Goal: Information Seeking & Learning: Learn about a topic

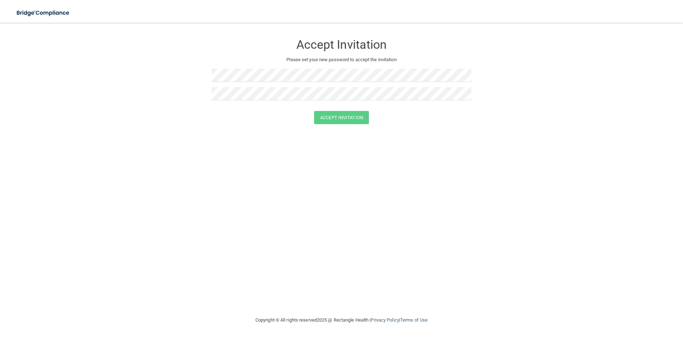
click at [531, 95] on form "Accept Invitation Please set your new password to accept the invitation Accept …" at bounding box center [341, 81] width 655 height 103
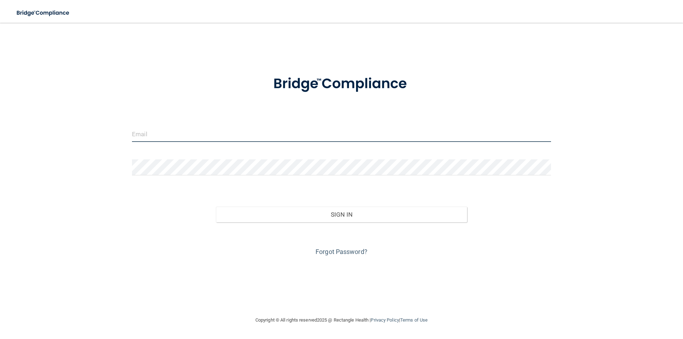
click at [179, 134] on input "email" at bounding box center [341, 134] width 419 height 16
type input "[EMAIL_ADDRESS][DOMAIN_NAME]"
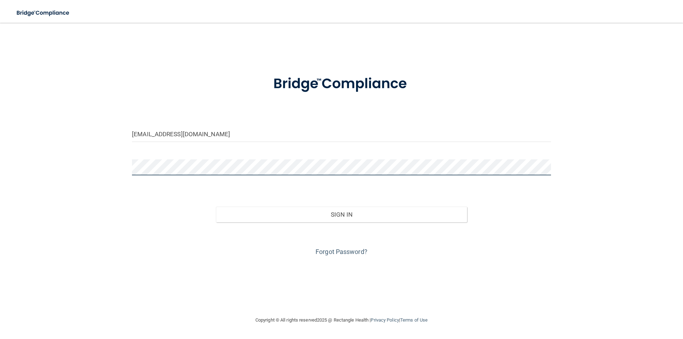
click at [216, 207] on button "Sign In" at bounding box center [342, 215] width 252 height 16
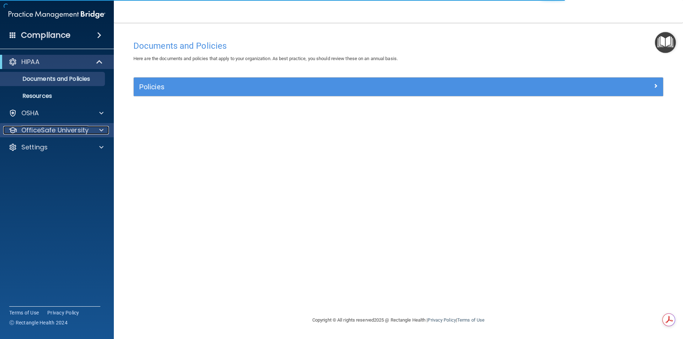
click at [91, 127] on div "OfficeSafe University" at bounding box center [47, 130] width 88 height 9
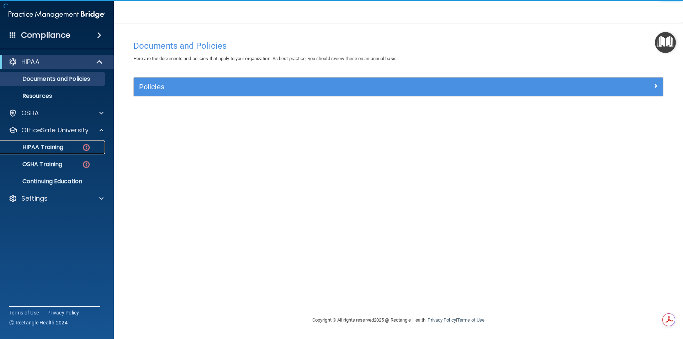
click at [72, 144] on div "HIPAA Training" at bounding box center [53, 147] width 97 height 7
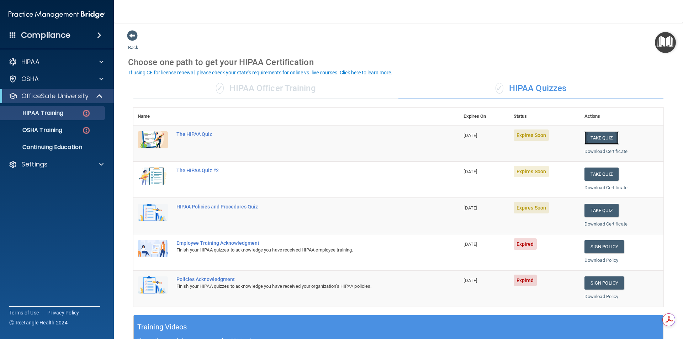
click at [592, 135] on button "Take Quiz" at bounding box center [602, 137] width 34 height 13
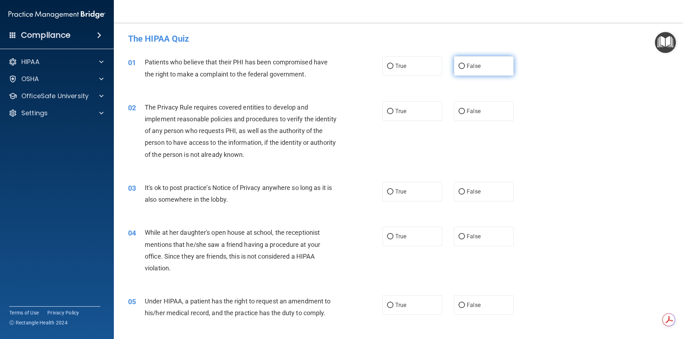
click at [476, 59] on label "False" at bounding box center [484, 66] width 60 height 20
click at [465, 64] on input "False" at bounding box center [462, 66] width 6 height 5
radio input "true"
click at [397, 71] on label "True" at bounding box center [413, 66] width 60 height 20
click at [394, 69] on input "True" at bounding box center [390, 66] width 6 height 5
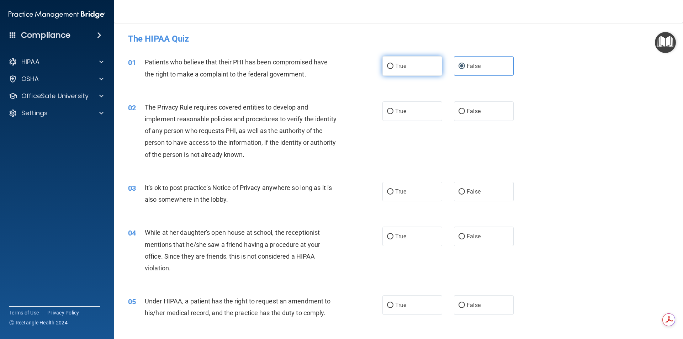
radio input "true"
radio input "false"
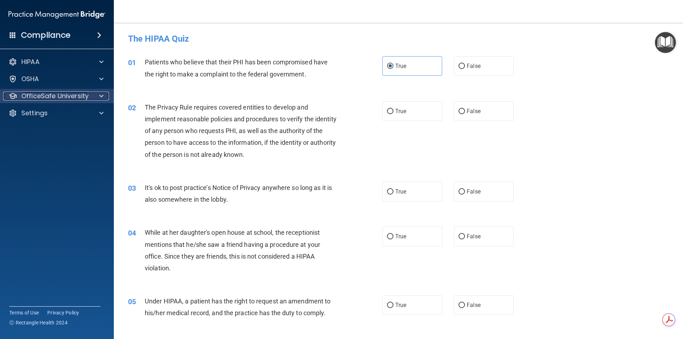
click at [101, 96] on span at bounding box center [101, 96] width 4 height 9
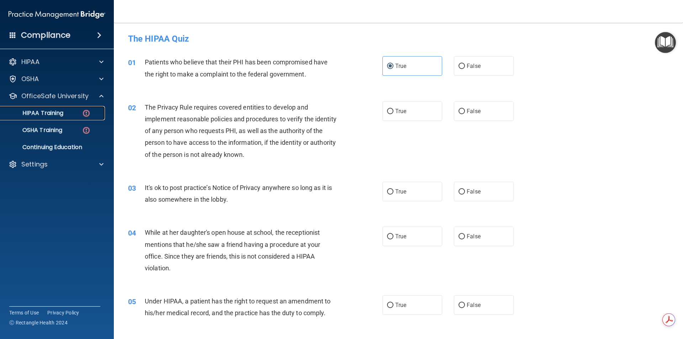
click at [50, 114] on p "HIPAA Training" at bounding box center [34, 113] width 59 height 7
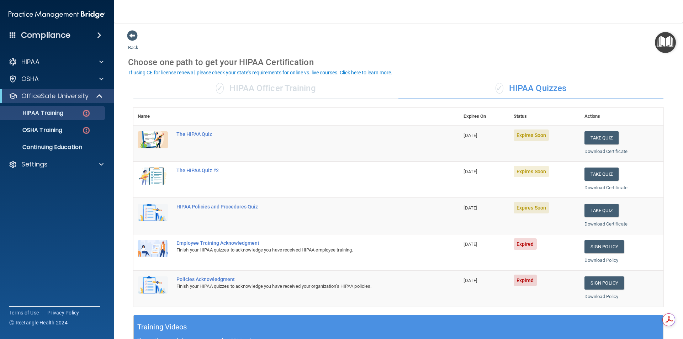
click at [183, 131] on td "The HIPAA Quiz" at bounding box center [315, 143] width 287 height 36
click at [183, 133] on div "The HIPAA Quiz" at bounding box center [300, 134] width 247 height 6
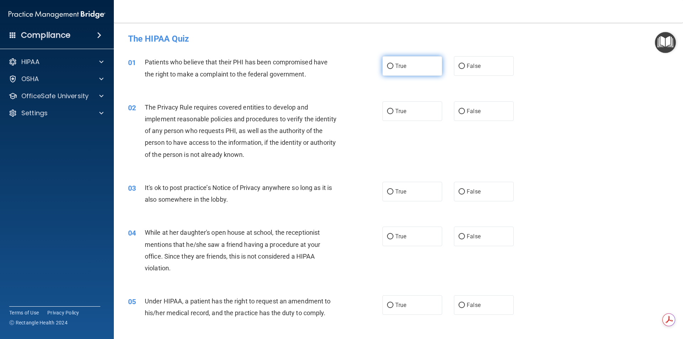
click at [425, 70] on label "True" at bounding box center [413, 66] width 60 height 20
click at [394, 69] on input "True" at bounding box center [390, 66] width 6 height 5
radio input "true"
click at [398, 113] on span "True" at bounding box center [400, 111] width 11 height 7
click at [394, 113] on input "True" at bounding box center [390, 111] width 6 height 5
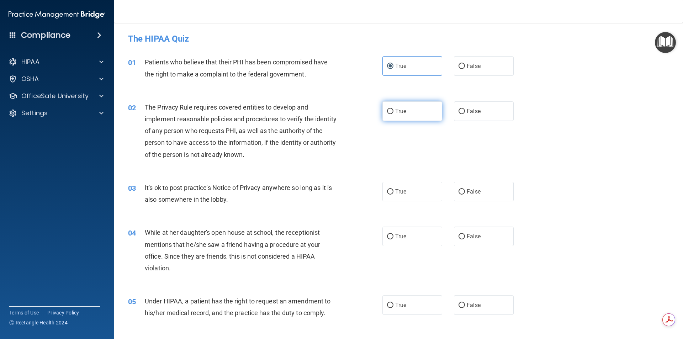
radio input "true"
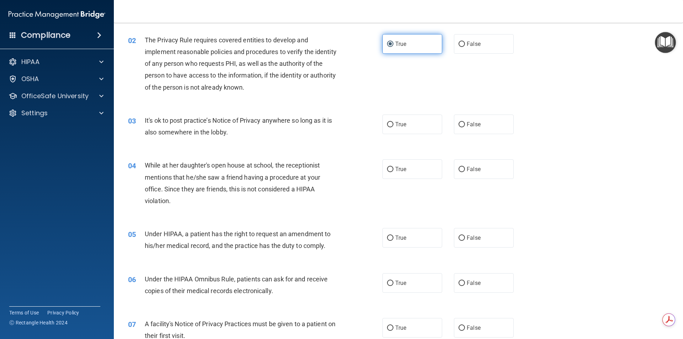
scroll to position [71, 0]
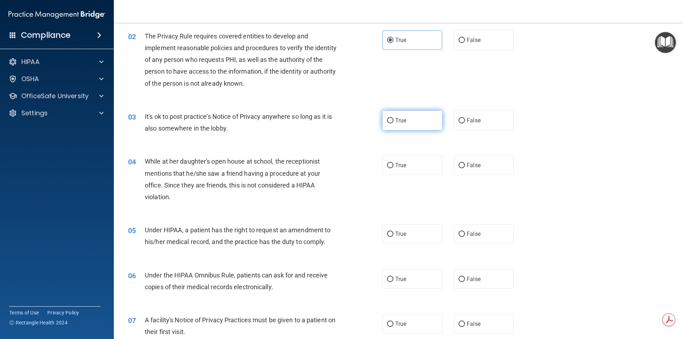
click at [399, 115] on label "True" at bounding box center [413, 121] width 60 height 20
click at [394, 118] on input "True" at bounding box center [390, 120] width 6 height 5
radio input "true"
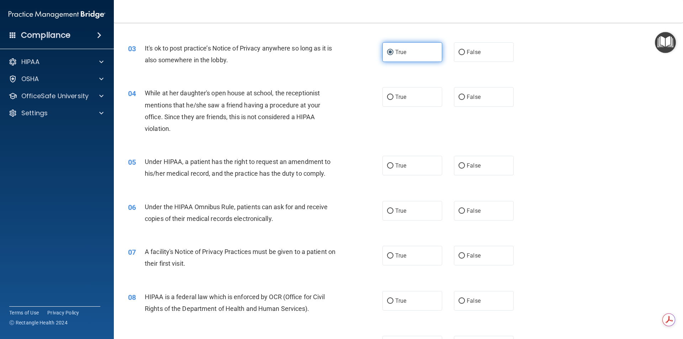
scroll to position [142, 0]
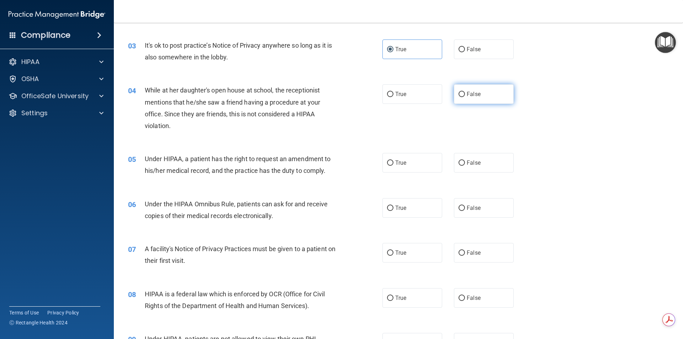
click at [459, 93] on input "False" at bounding box center [462, 94] width 6 height 5
radio input "true"
click at [472, 157] on label "False" at bounding box center [484, 163] width 60 height 20
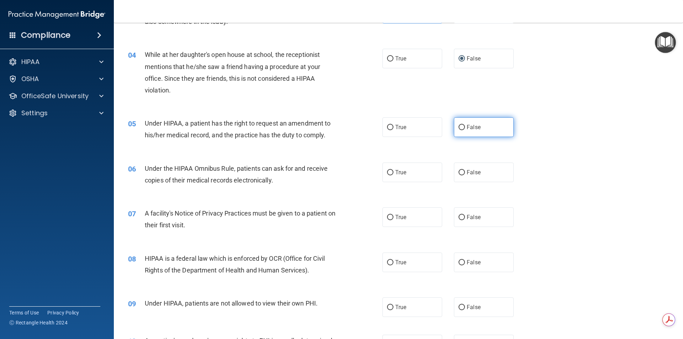
click at [490, 127] on label "False" at bounding box center [484, 127] width 60 height 20
click at [465, 127] on input "False" at bounding box center [462, 127] width 6 height 5
radio input "true"
click at [410, 179] on label "True" at bounding box center [413, 173] width 60 height 20
click at [394, 175] on input "True" at bounding box center [390, 172] width 6 height 5
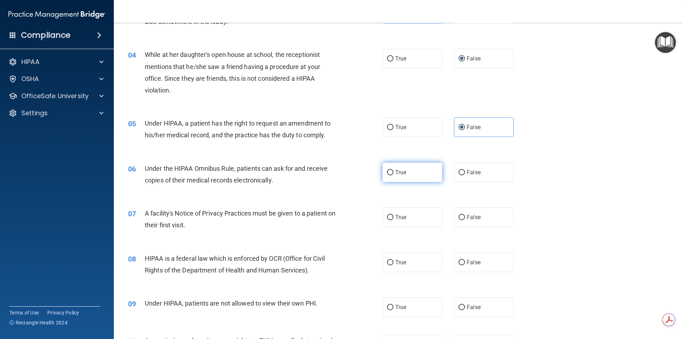
radio input "true"
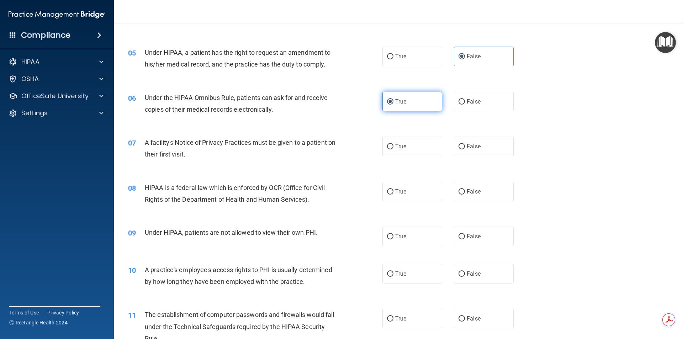
scroll to position [249, 0]
click at [411, 146] on label "True" at bounding box center [413, 146] width 60 height 20
click at [394, 146] on input "True" at bounding box center [390, 146] width 6 height 5
radio input "true"
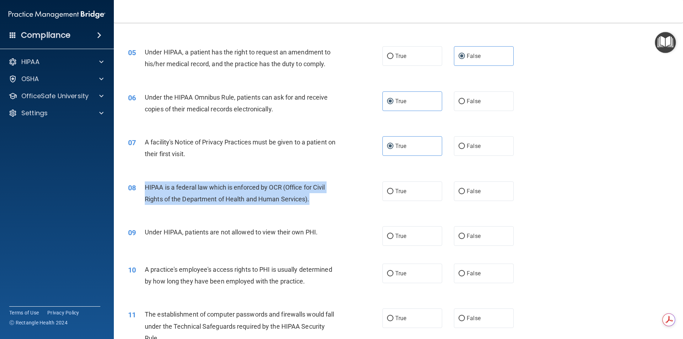
drag, startPoint x: 145, startPoint y: 187, endPoint x: 312, endPoint y: 198, distance: 167.3
click at [312, 198] on div "HIPAA is a federal law which is enforced by OCR (Office for Civil Rights of the…" at bounding box center [244, 193] width 199 height 23
copy span "HIPAA is a federal law which is enforced by OCR (Office for Civil Rights of the…"
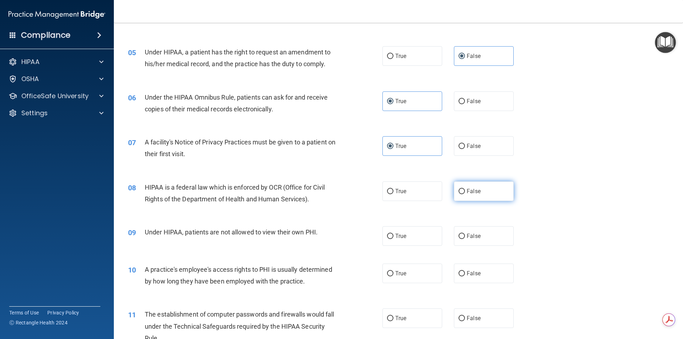
click at [467, 191] on span "False" at bounding box center [474, 191] width 14 height 7
click at [465, 191] on input "False" at bounding box center [462, 191] width 6 height 5
radio input "true"
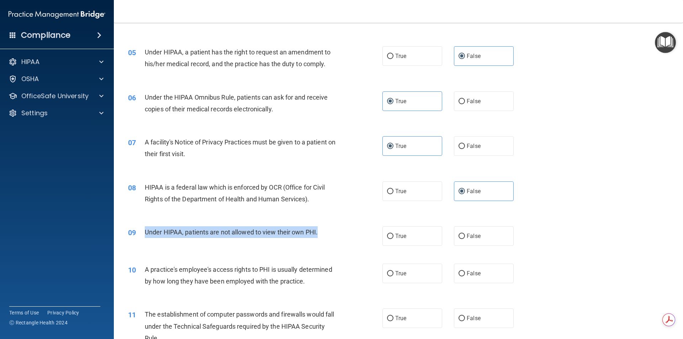
drag, startPoint x: 320, startPoint y: 232, endPoint x: 145, endPoint y: 237, distance: 175.2
click at [145, 237] on div "Under HIPAA, patients are not allowed to view their own PHI." at bounding box center [244, 232] width 199 height 12
copy span "Under HIPAA, patients are not allowed to view their own PHI."
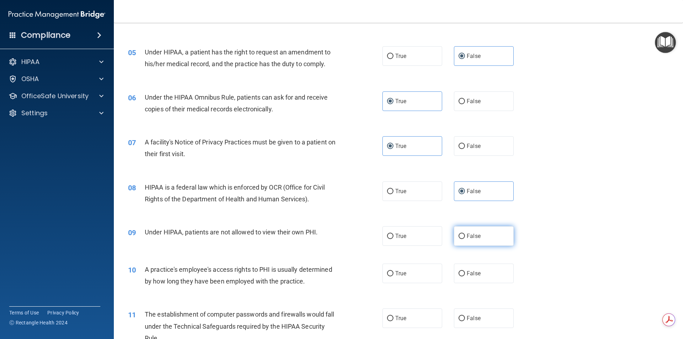
click at [473, 239] on span "False" at bounding box center [474, 236] width 14 height 7
click at [465, 239] on input "False" at bounding box center [462, 236] width 6 height 5
radio input "true"
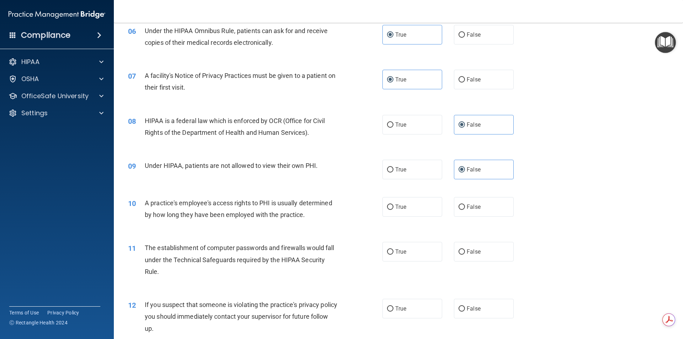
scroll to position [320, 0]
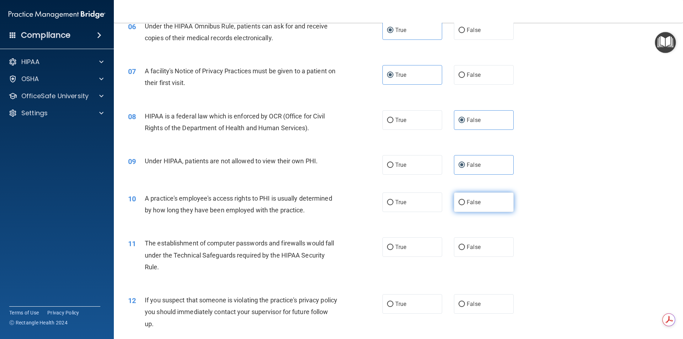
click at [474, 201] on span "False" at bounding box center [474, 202] width 14 height 7
click at [465, 201] on input "False" at bounding box center [462, 202] width 6 height 5
radio input "true"
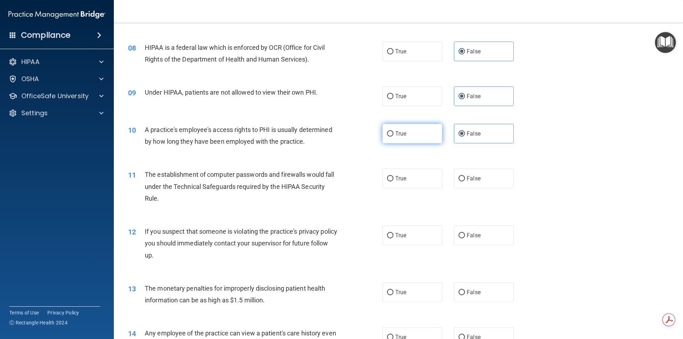
scroll to position [392, 0]
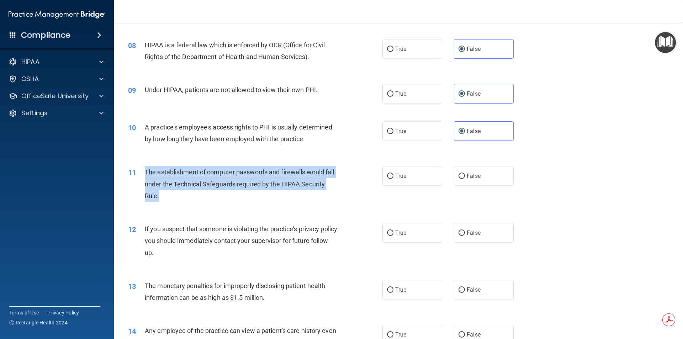
drag, startPoint x: 158, startPoint y: 197, endPoint x: 141, endPoint y: 170, distance: 31.9
click at [141, 170] on div "11 The establishment of computer passwords and firewalls would fall under the T…" at bounding box center [255, 185] width 276 height 39
copy div "The establishment of computer passwords and firewalls would fall under the Tech…"
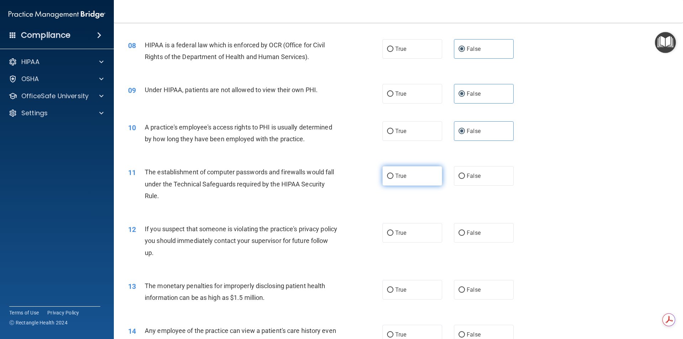
click at [420, 179] on label "True" at bounding box center [413, 176] width 60 height 20
click at [394, 179] on input "True" at bounding box center [390, 176] width 6 height 5
radio input "true"
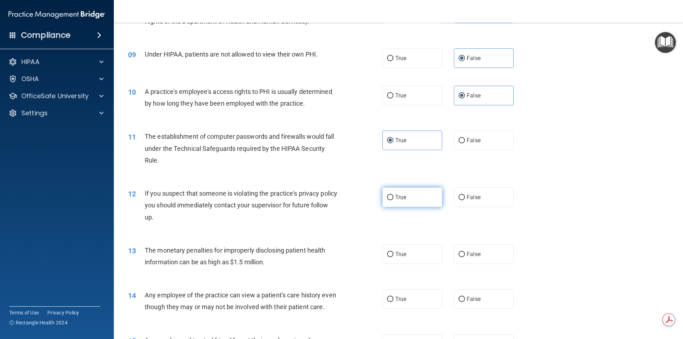
click at [404, 197] on span "True" at bounding box center [400, 197] width 11 height 7
click at [394, 197] on input "True" at bounding box center [390, 197] width 6 height 5
radio input "true"
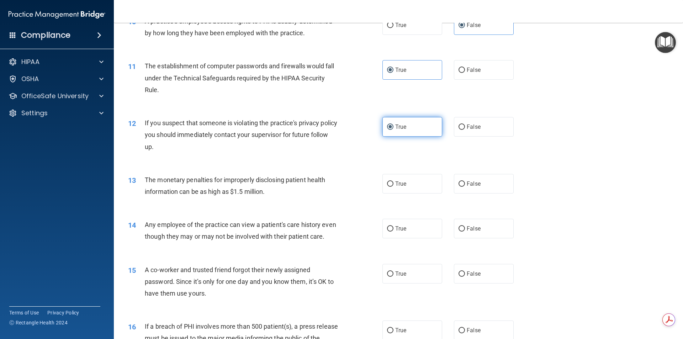
scroll to position [534, 0]
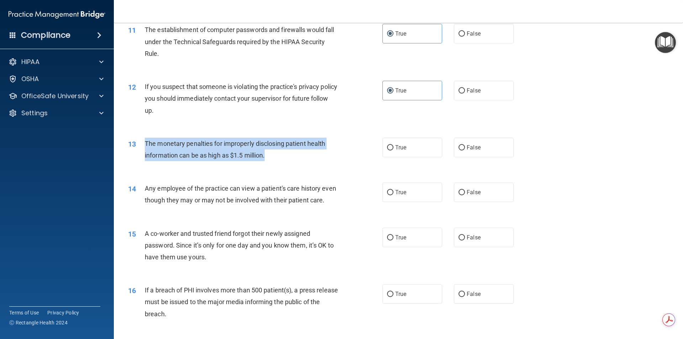
drag, startPoint x: 269, startPoint y: 152, endPoint x: 139, endPoint y: 151, distance: 129.9
click at [139, 151] on div "13 The monetary penalties for improperly disclosing patient health information …" at bounding box center [255, 151] width 276 height 27
copy div "The monetary penalties for improperly disclosing patient health information can…"
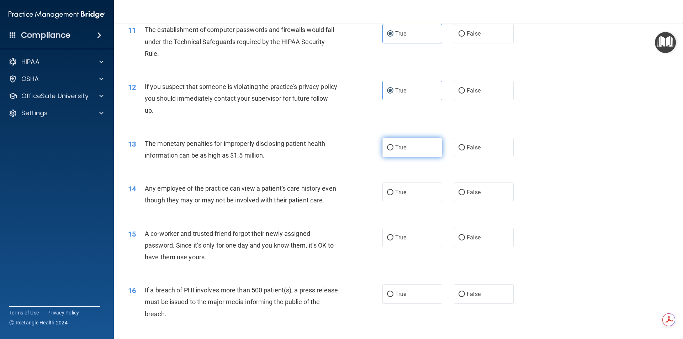
click at [403, 145] on span "True" at bounding box center [400, 147] width 11 height 7
click at [394, 145] on input "True" at bounding box center [390, 147] width 6 height 5
radio input "true"
click at [459, 191] on input "False" at bounding box center [462, 192] width 6 height 5
radio input "true"
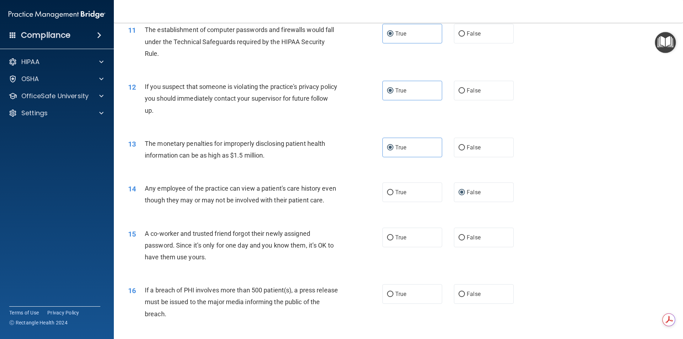
scroll to position [605, 0]
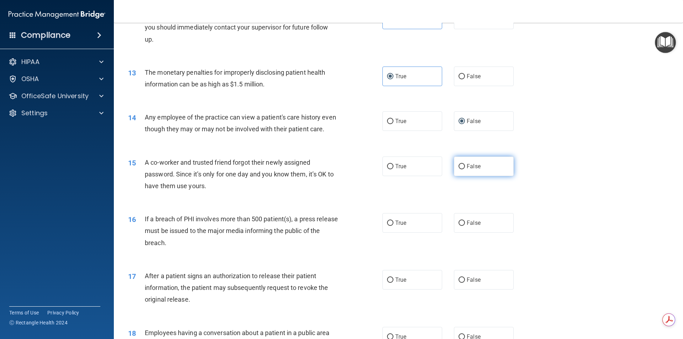
click at [472, 170] on span "False" at bounding box center [474, 166] width 14 height 7
click at [465, 169] on input "False" at bounding box center [462, 166] width 6 height 5
radio input "true"
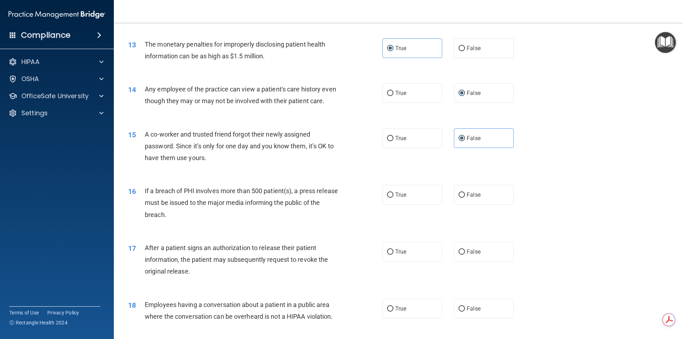
scroll to position [676, 0]
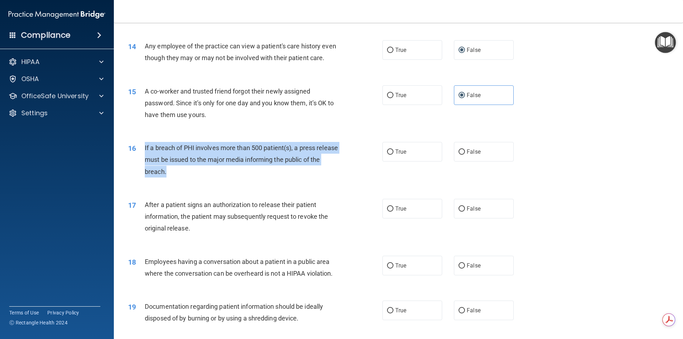
drag, startPoint x: 192, startPoint y: 184, endPoint x: 144, endPoint y: 154, distance: 56.4
click at [144, 154] on div "16 If a breach of PHI involves more than 500 patient(s), a press release must b…" at bounding box center [255, 161] width 276 height 39
copy div "If a breach of PHI involves more than 500 patient(s), a press release must be i…"
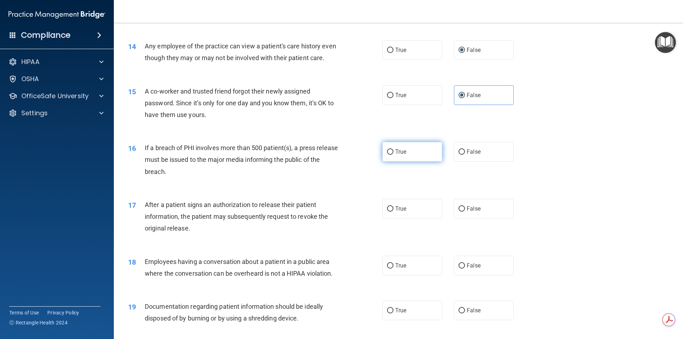
click at [406, 159] on label "True" at bounding box center [413, 152] width 60 height 20
click at [394, 155] on input "True" at bounding box center [390, 151] width 6 height 5
radio input "true"
click at [409, 216] on label "True" at bounding box center [413, 209] width 60 height 20
click at [394, 212] on input "True" at bounding box center [390, 208] width 6 height 5
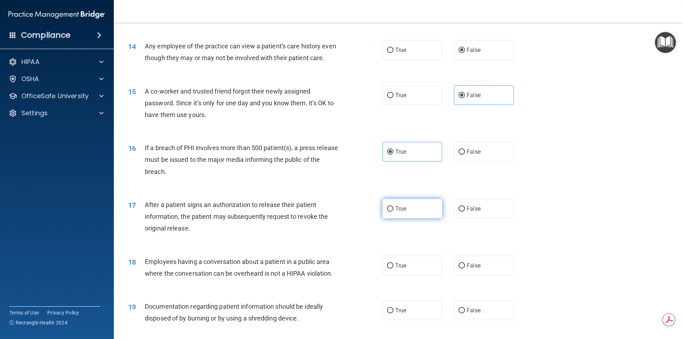
radio input "true"
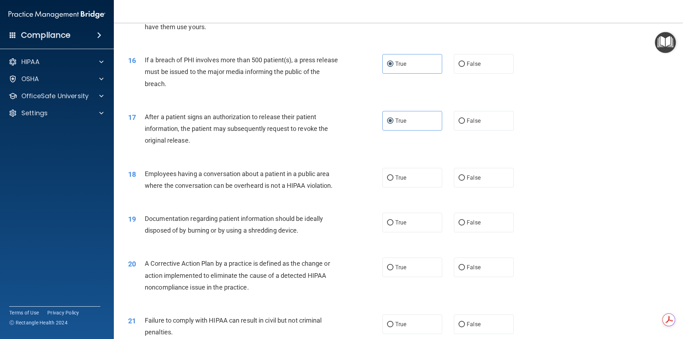
scroll to position [783, 0]
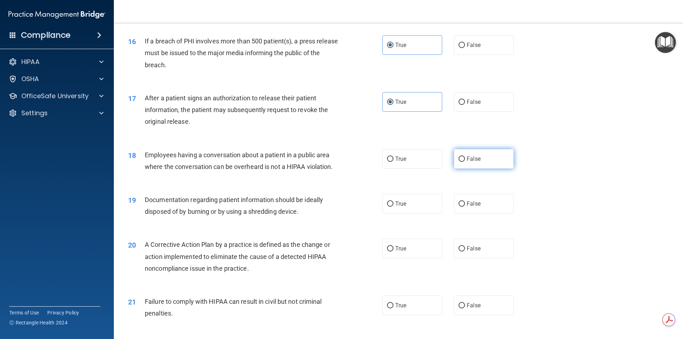
click at [473, 162] on span "False" at bounding box center [474, 159] width 14 height 7
click at [465, 162] on input "False" at bounding box center [462, 159] width 6 height 5
radio input "true"
click at [397, 207] on span "True" at bounding box center [400, 203] width 11 height 7
click at [394, 207] on input "True" at bounding box center [390, 203] width 6 height 5
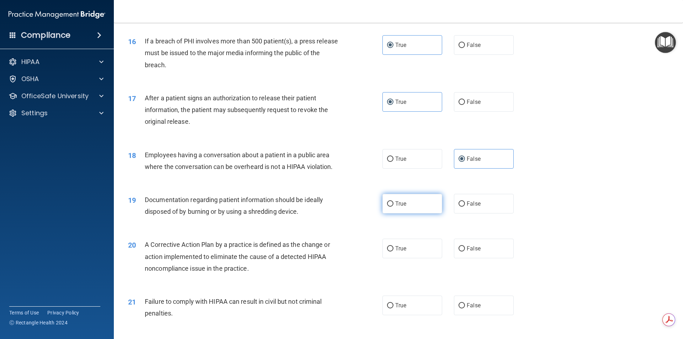
radio input "true"
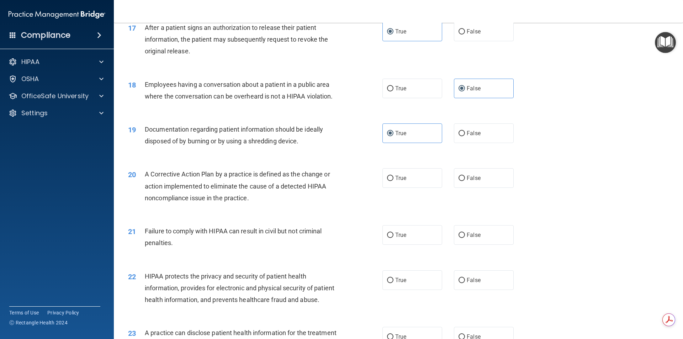
scroll to position [854, 0]
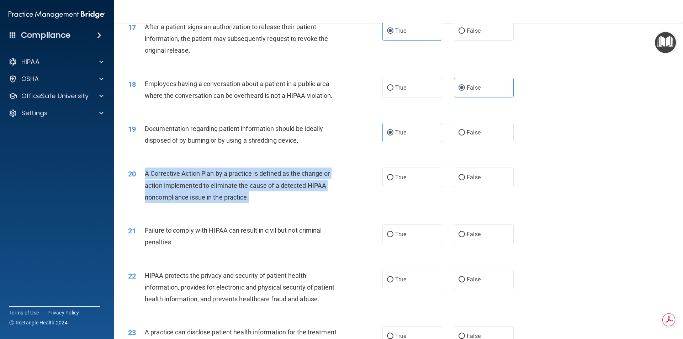
drag, startPoint x: 262, startPoint y: 215, endPoint x: 143, endPoint y: 184, distance: 122.5
click at [143, 184] on div "20 A Corrective Action Plan by a practice is defined as the change or action im…" at bounding box center [255, 187] width 276 height 39
copy div "A Corrective Action Plan by a practice is defined as the change or action imple…"
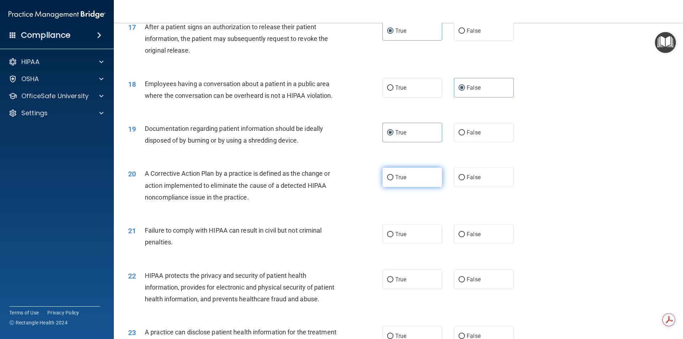
click at [417, 187] on label "True" at bounding box center [413, 178] width 60 height 20
click at [394, 180] on input "True" at bounding box center [390, 177] width 6 height 5
radio input "true"
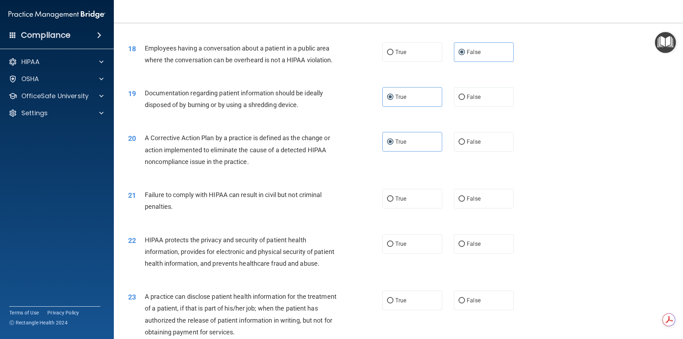
scroll to position [925, 0]
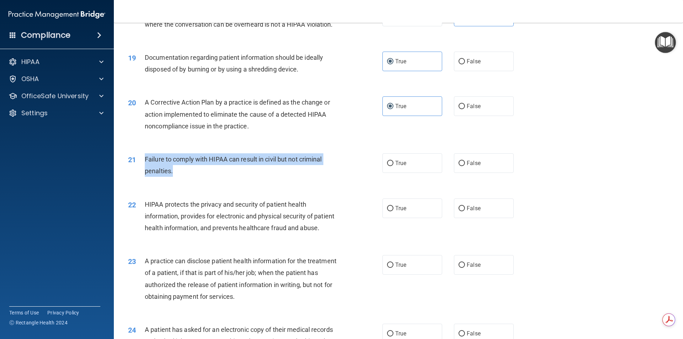
drag, startPoint x: 179, startPoint y: 183, endPoint x: 137, endPoint y: 171, distance: 43.8
click at [137, 171] on div "21 Failure to comply with HIPAA can result in civil but not criminal penalties." at bounding box center [255, 166] width 276 height 27
copy div "Failure to comply with HIPAA can result in civil but not criminal penalties."
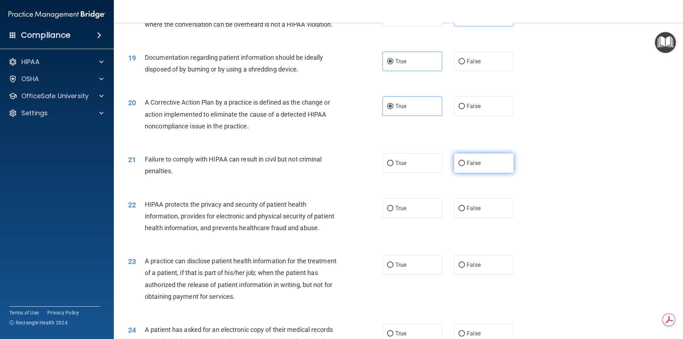
click at [495, 166] on label "False" at bounding box center [484, 163] width 60 height 20
click at [465, 166] on input "False" at bounding box center [462, 163] width 6 height 5
radio input "true"
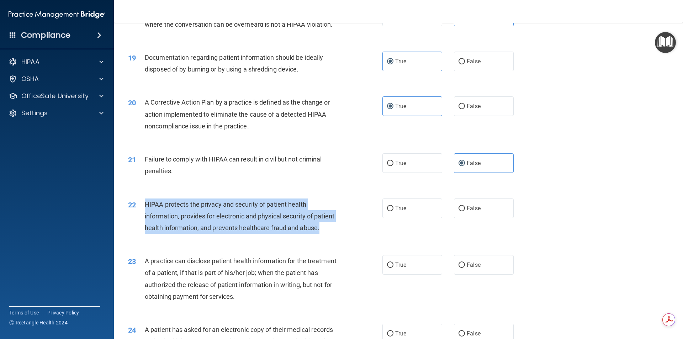
drag, startPoint x: 166, startPoint y: 252, endPoint x: 144, endPoint y: 212, distance: 45.9
click at [144, 212] on div "22 HIPAA protects the privacy and security of patient health information, provi…" at bounding box center [255, 218] width 276 height 39
copy div "HIPAA protects the privacy and security of patient health information, provides…"
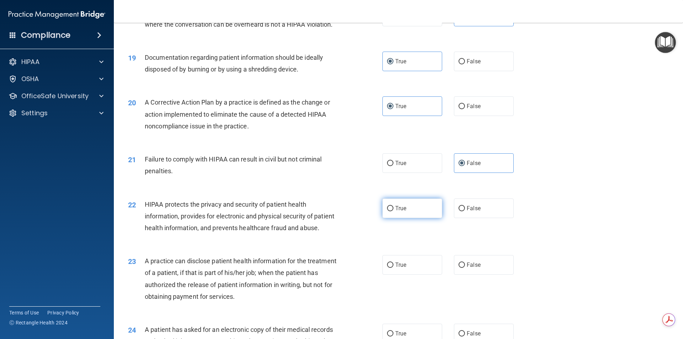
click at [421, 218] on label "True" at bounding box center [413, 209] width 60 height 20
click at [394, 211] on input "True" at bounding box center [390, 208] width 6 height 5
radio input "true"
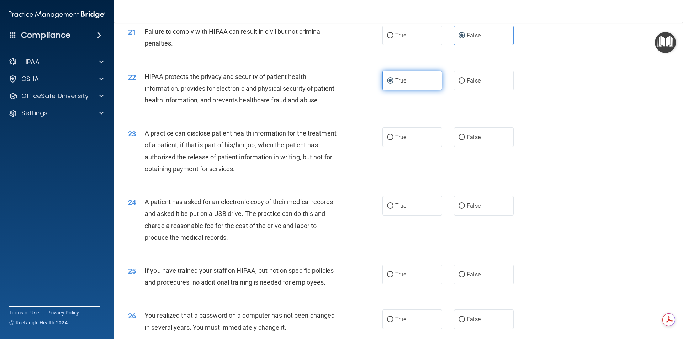
scroll to position [1103, 0]
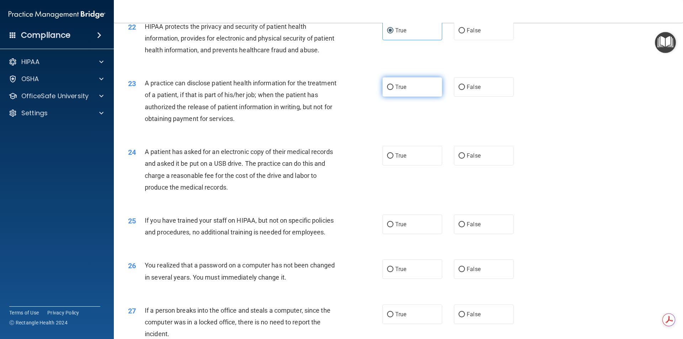
click at [415, 97] on label "True" at bounding box center [413, 87] width 60 height 20
click at [394, 90] on input "True" at bounding box center [390, 87] width 6 height 5
radio input "true"
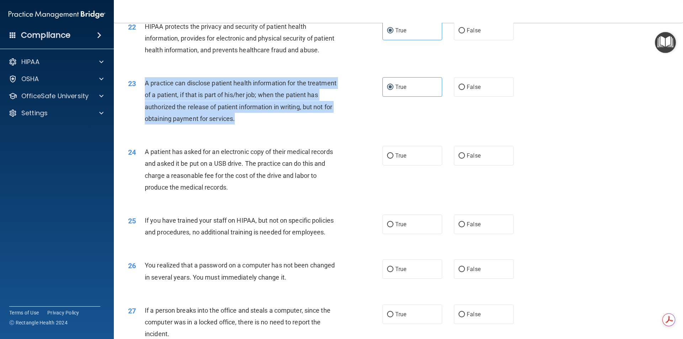
drag, startPoint x: 268, startPoint y: 140, endPoint x: 147, endPoint y: 108, distance: 125.4
click at [147, 108] on div "A practice can disclose patient health information for the treatment of a patie…" at bounding box center [244, 100] width 199 height 47
copy span "A practice can disclose patient health information for the treatment of a patie…"
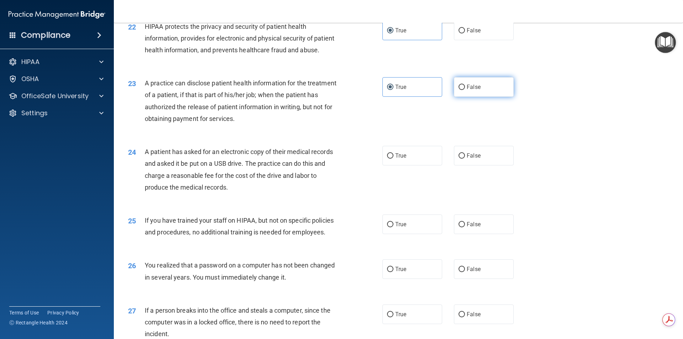
click at [472, 90] on span "False" at bounding box center [474, 87] width 14 height 7
click at [465, 90] on input "False" at bounding box center [462, 87] width 6 height 5
radio input "true"
radio input "false"
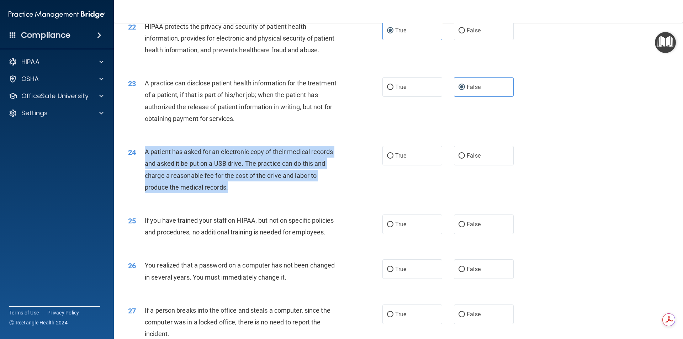
drag, startPoint x: 237, startPoint y: 209, endPoint x: 144, endPoint y: 174, distance: 99.4
click at [144, 174] on div "24 A patient has asked for an electronic copy of their medical records and aske…" at bounding box center [255, 171] width 276 height 51
copy div "A patient has asked for an electronic copy of their medical records and asked i…"
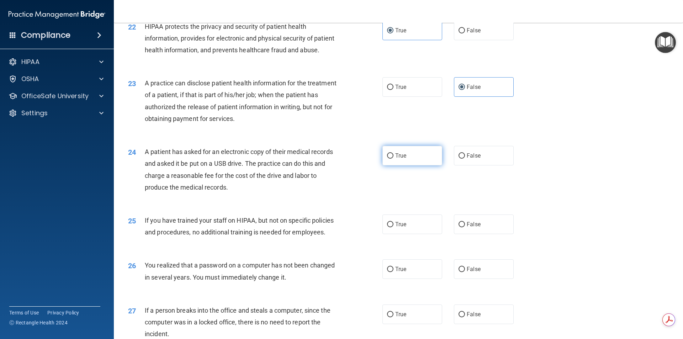
click at [391, 166] on label "True" at bounding box center [413, 156] width 60 height 20
click at [391, 159] on input "True" at bounding box center [390, 155] width 6 height 5
radio input "true"
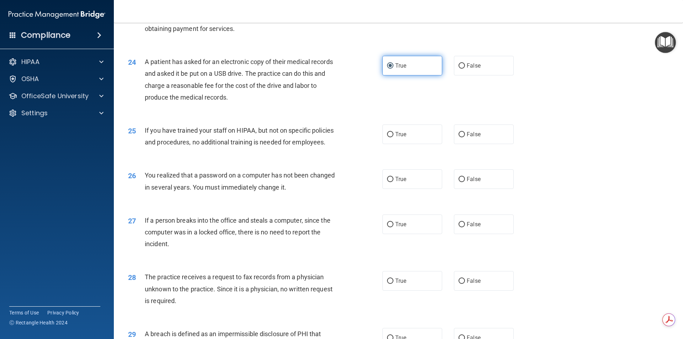
scroll to position [1246, 0]
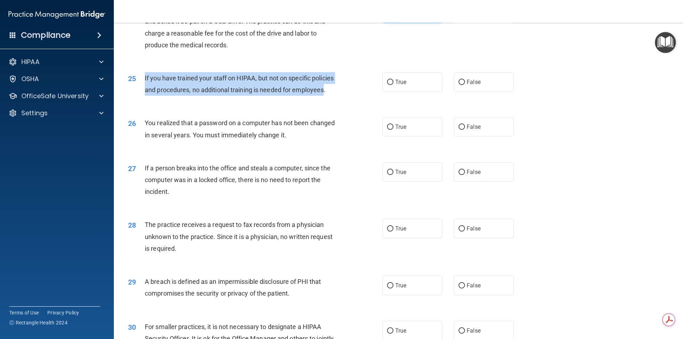
drag, startPoint x: 325, startPoint y: 116, endPoint x: 142, endPoint y: 103, distance: 183.8
click at [142, 99] on div "25 If you have trained your staff on HIPAA, but not on specific policies and pr…" at bounding box center [255, 85] width 276 height 27
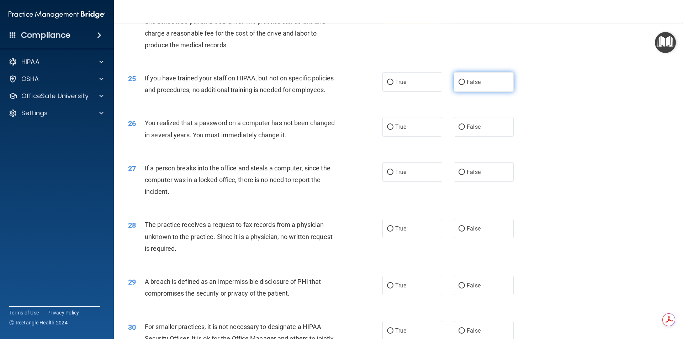
click at [480, 92] on label "False" at bounding box center [484, 82] width 60 height 20
click at [465, 85] on input "False" at bounding box center [462, 82] width 6 height 5
radio input "true"
click at [413, 138] on div "26 You realized that a password on a computer has not been changed in several y…" at bounding box center [399, 130] width 552 height 45
click at [407, 137] on label "True" at bounding box center [413, 127] width 60 height 20
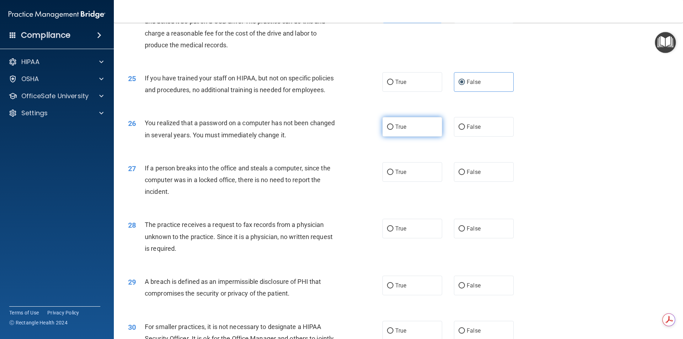
click at [394, 130] on input "True" at bounding box center [390, 127] width 6 height 5
radio input "true"
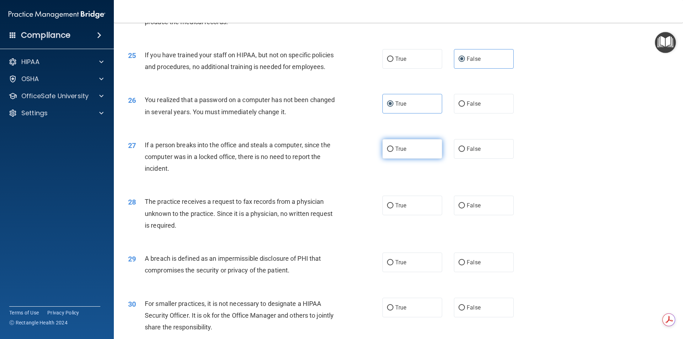
scroll to position [1281, 0]
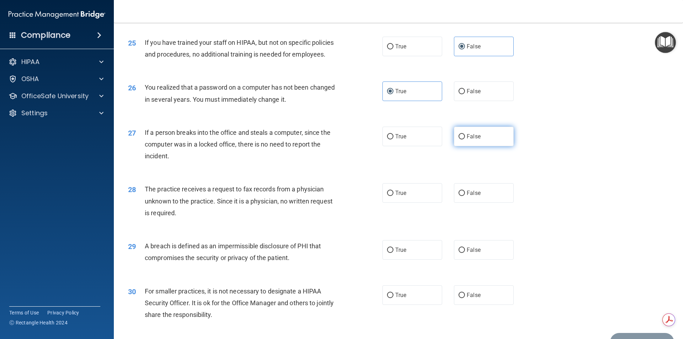
click at [467, 140] on span "False" at bounding box center [474, 136] width 14 height 7
click at [465, 140] on input "False" at bounding box center [462, 136] width 6 height 5
radio input "true"
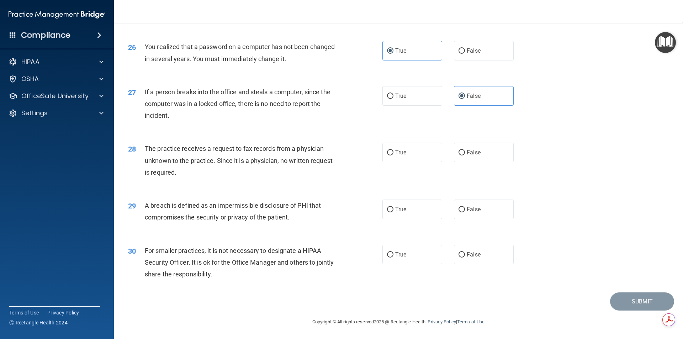
scroll to position [1345, 0]
click at [463, 155] on label "False" at bounding box center [484, 153] width 60 height 20
click at [463, 155] on input "False" at bounding box center [462, 152] width 6 height 5
radio input "true"
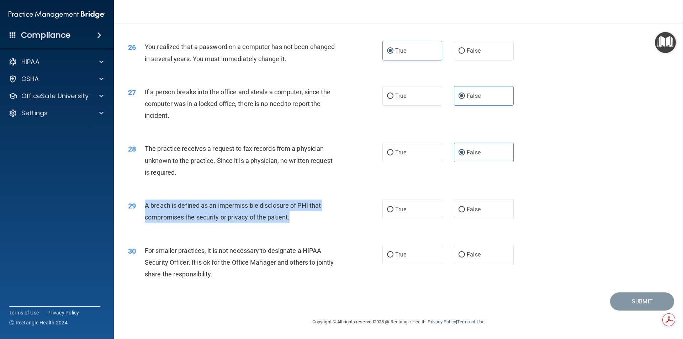
drag, startPoint x: 290, startPoint y: 225, endPoint x: 146, endPoint y: 205, distance: 145.9
click at [146, 205] on div "A breach is defined as an impermissible disclosure of PHI that compromises the …" at bounding box center [244, 211] width 199 height 23
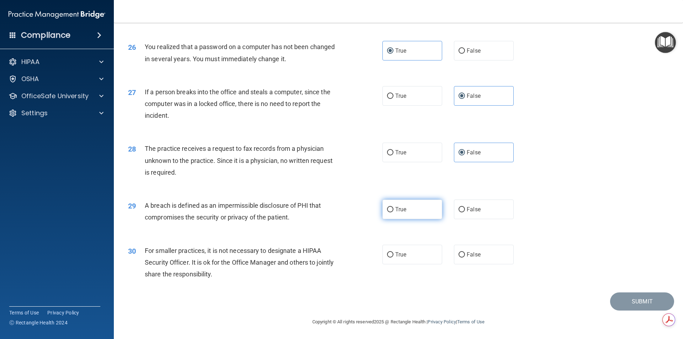
click at [403, 213] on label "True" at bounding box center [413, 210] width 60 height 20
click at [394, 212] on input "True" at bounding box center [390, 209] width 6 height 5
radio input "true"
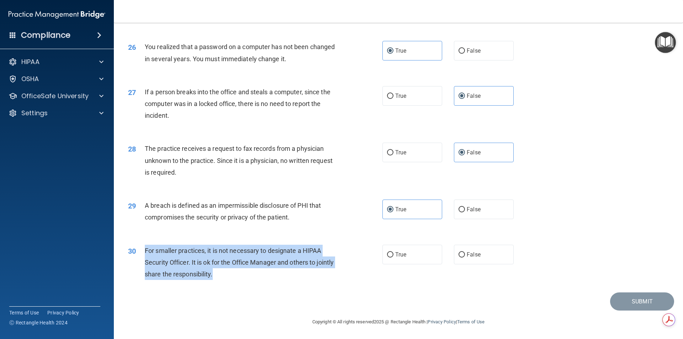
drag, startPoint x: 240, startPoint y: 274, endPoint x: 145, endPoint y: 247, distance: 98.0
click at [145, 247] on div "For smaller practices, it is not necessary to designate a HIPAA Security Office…" at bounding box center [244, 263] width 199 height 36
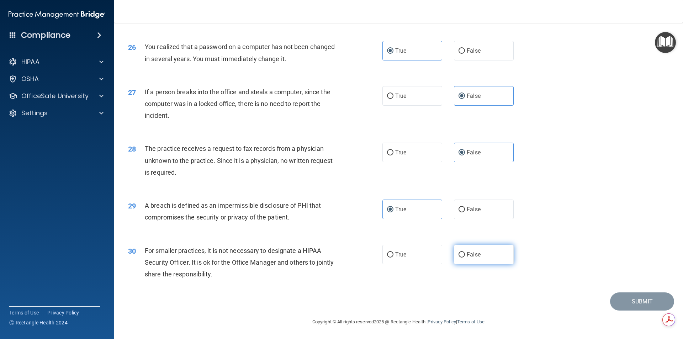
click at [493, 253] on label "False" at bounding box center [484, 255] width 60 height 20
click at [465, 253] on input "False" at bounding box center [462, 254] width 6 height 5
radio input "true"
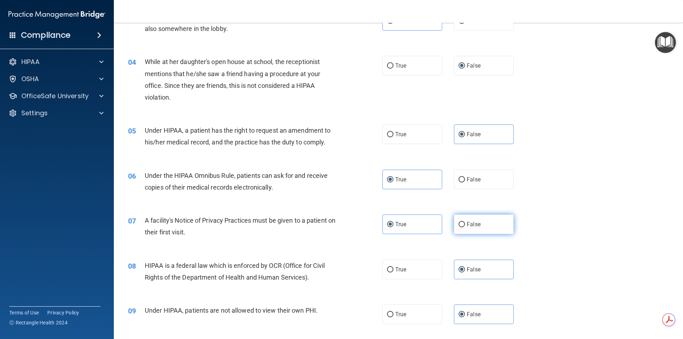
scroll to position [0, 0]
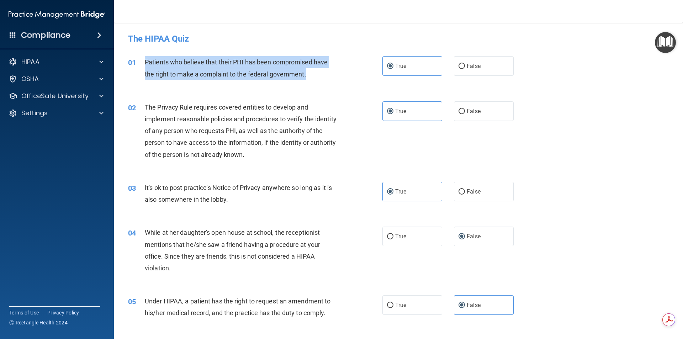
drag, startPoint x: 312, startPoint y: 74, endPoint x: 146, endPoint y: 62, distance: 167.0
click at [146, 62] on div "Patients who believe that their PHI has been compromised have the right to make…" at bounding box center [244, 67] width 199 height 23
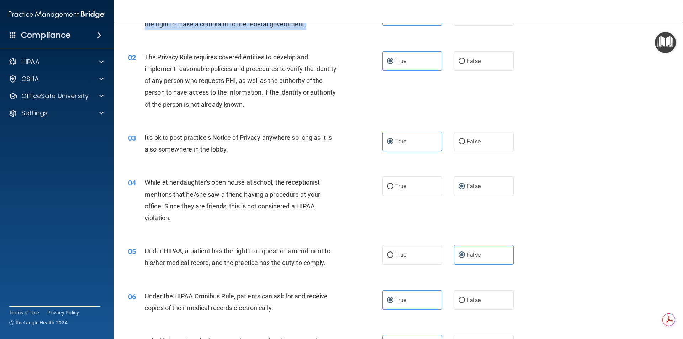
scroll to position [71, 0]
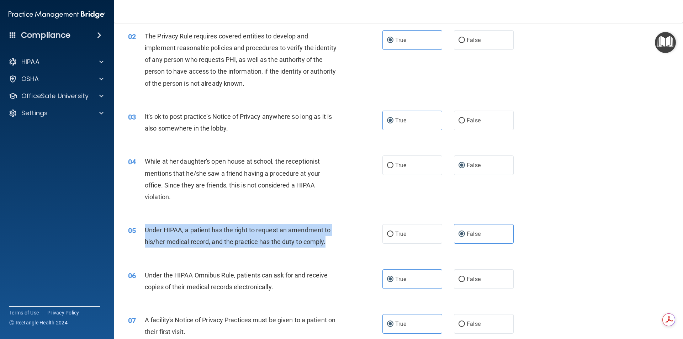
drag, startPoint x: 146, startPoint y: 230, endPoint x: 327, endPoint y: 243, distance: 182.4
click at [327, 243] on div "Under HIPAA, a patient has the right to request an amendment to his/her medical…" at bounding box center [244, 235] width 199 height 23
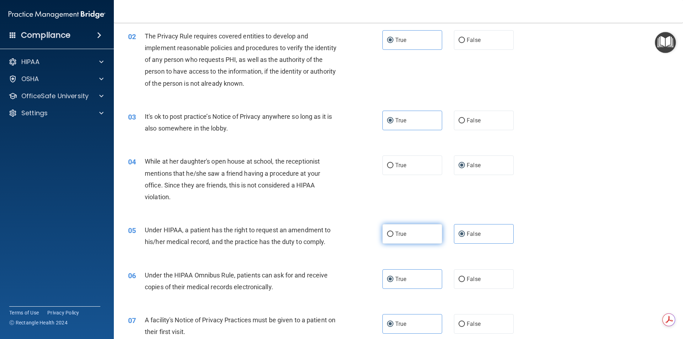
click at [412, 235] on label "True" at bounding box center [413, 234] width 60 height 20
click at [394, 235] on input "True" at bounding box center [390, 234] width 6 height 5
radio input "true"
radio input "false"
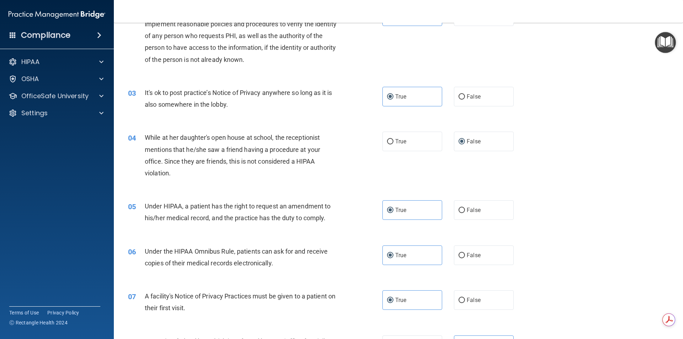
scroll to position [107, 0]
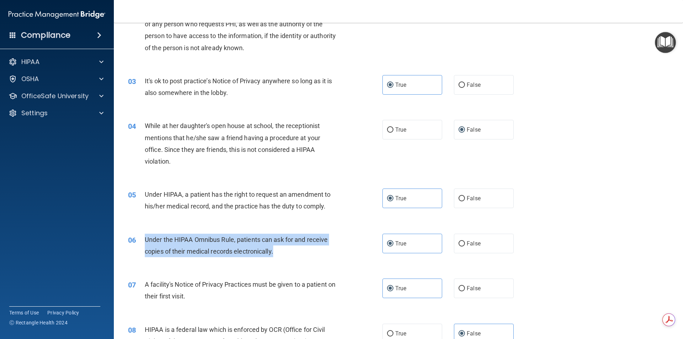
drag, startPoint x: 146, startPoint y: 237, endPoint x: 291, endPoint y: 251, distance: 145.9
click at [291, 251] on div "Under the HIPAA Omnibus Rule, patients can ask for and receive copies of their …" at bounding box center [244, 245] width 199 height 23
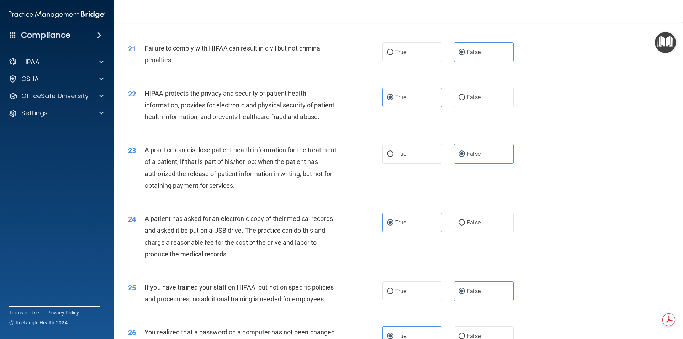
scroll to position [1345, 0]
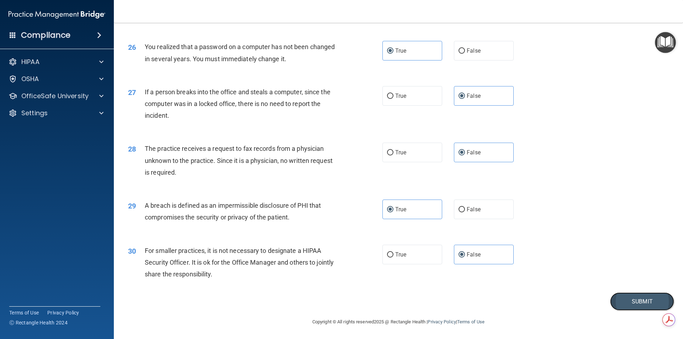
click at [630, 301] on button "Submit" at bounding box center [642, 302] width 64 height 18
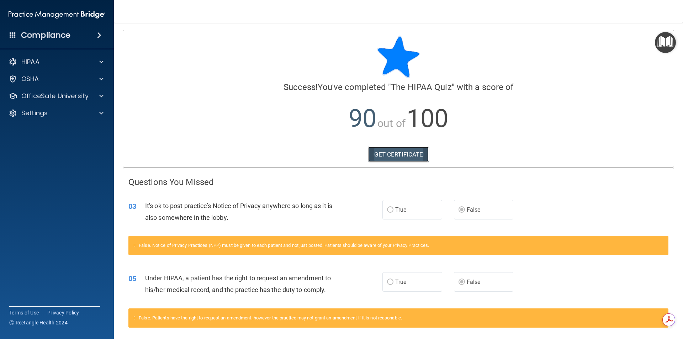
click at [385, 157] on link "GET CERTIFICATE" at bounding box center [398, 155] width 61 height 16
click at [99, 62] on div at bounding box center [100, 62] width 18 height 9
click at [98, 32] on span at bounding box center [99, 35] width 4 height 9
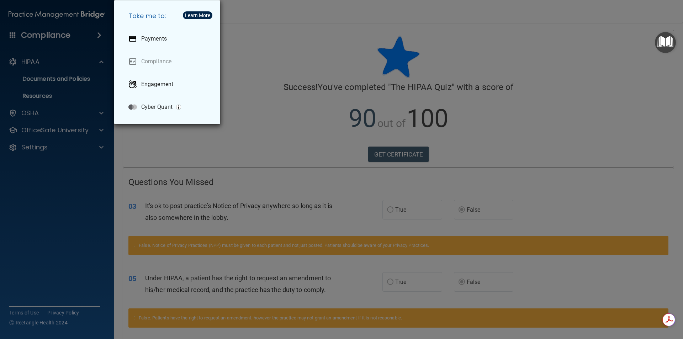
click at [72, 41] on div "Take me to: Payments Compliance Engagement Cyber Quant" at bounding box center [341, 169] width 683 height 339
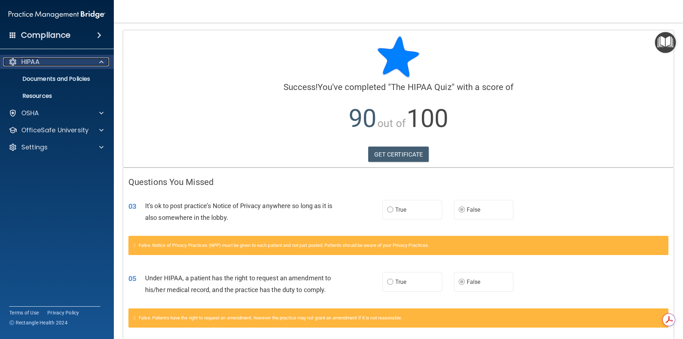
click at [25, 58] on p "HIPAA" at bounding box center [30, 62] width 18 height 9
click at [26, 61] on p "HIPAA" at bounding box center [30, 62] width 18 height 9
click at [65, 78] on p "Documents and Policies" at bounding box center [53, 78] width 97 height 7
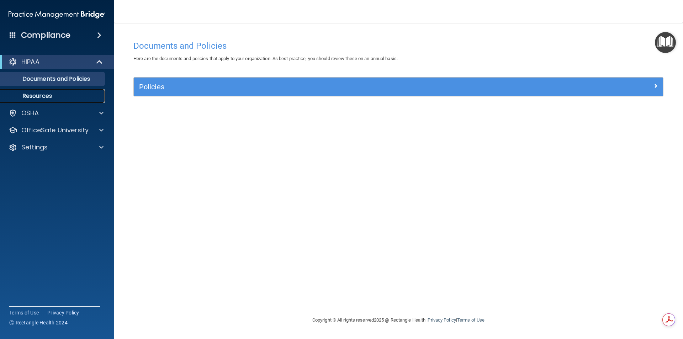
click at [40, 91] on link "Resources" at bounding box center [49, 96] width 112 height 14
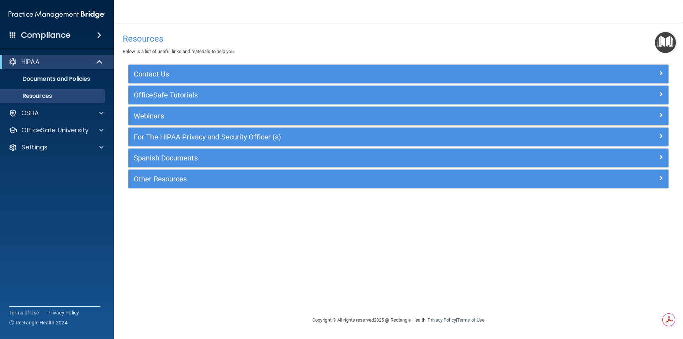
click at [26, 17] on img at bounding box center [57, 14] width 97 height 14
click at [75, 13] on img at bounding box center [57, 14] width 97 height 14
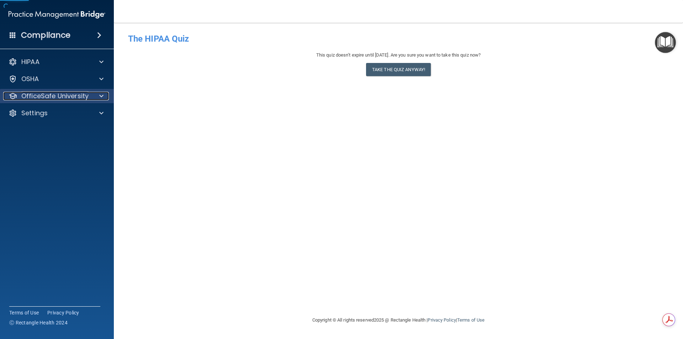
click at [95, 93] on div at bounding box center [100, 96] width 18 height 9
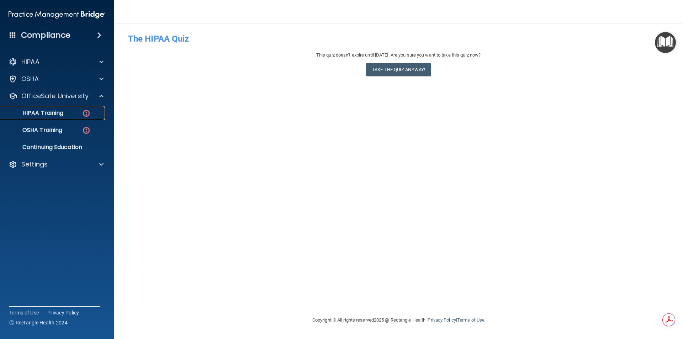
click at [82, 115] on img at bounding box center [86, 113] width 9 height 9
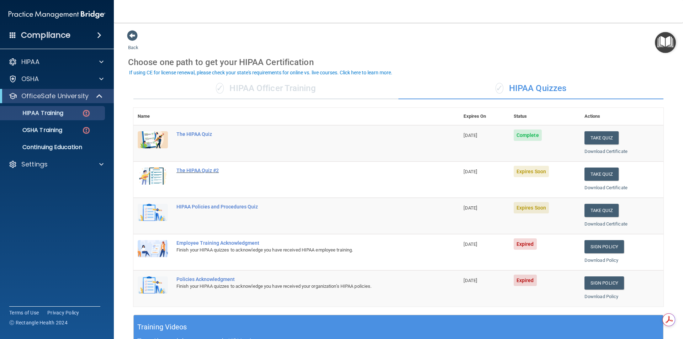
click at [189, 168] on div "The HIPAA Quiz #2" at bounding box center [300, 171] width 247 height 6
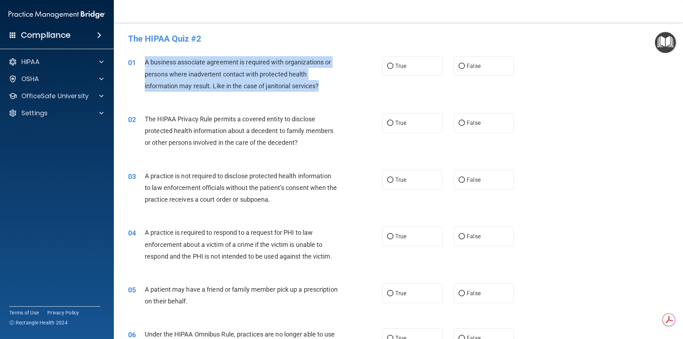
drag, startPoint x: 146, startPoint y: 62, endPoint x: 323, endPoint y: 82, distance: 178.4
click at [323, 82] on div "A business associate agreement is required with organizations or persons where …" at bounding box center [244, 74] width 199 height 36
click at [461, 64] on input "False" at bounding box center [462, 66] width 6 height 5
radio input "true"
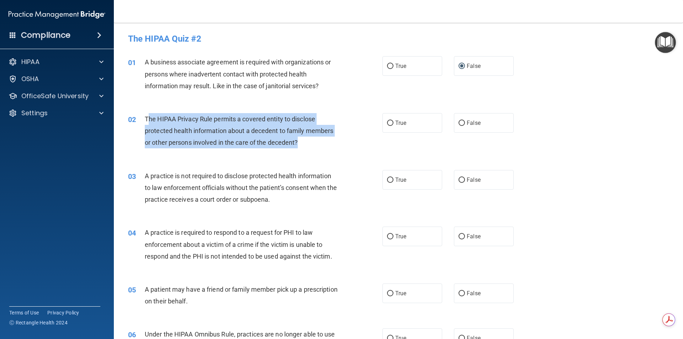
drag, startPoint x: 148, startPoint y: 116, endPoint x: 309, endPoint y: 142, distance: 163.4
click at [309, 142] on div "The HIPAA Privacy Rule permits a covered entity to disclose protected health in…" at bounding box center [244, 131] width 199 height 36
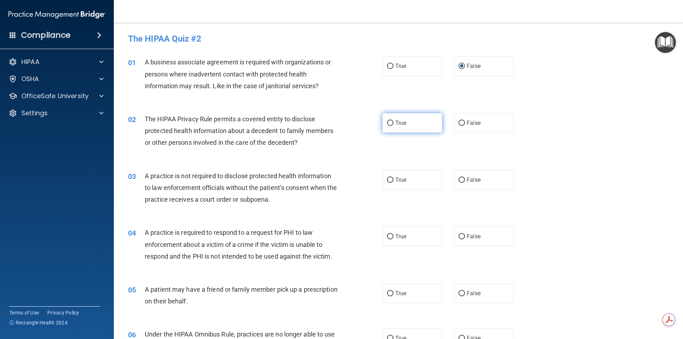
click at [413, 124] on label "True" at bounding box center [413, 123] width 60 height 20
click at [394, 124] on input "True" at bounding box center [390, 123] width 6 height 5
radio input "true"
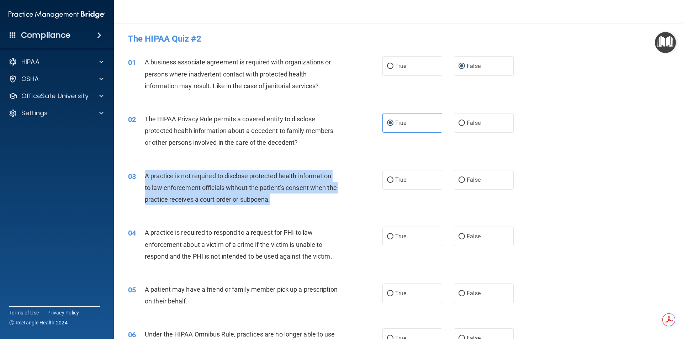
drag, startPoint x: 146, startPoint y: 175, endPoint x: 289, endPoint y: 203, distance: 145.4
click at [289, 203] on div "A practice is not required to disclose protected health information to law enfo…" at bounding box center [244, 188] width 199 height 36
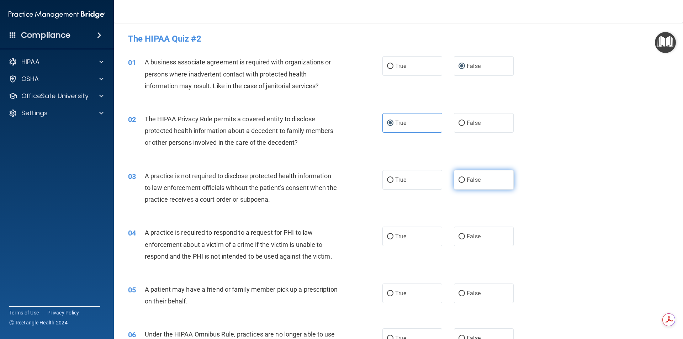
click at [477, 178] on span "False" at bounding box center [474, 180] width 14 height 7
click at [465, 178] on input "False" at bounding box center [462, 180] width 6 height 5
radio input "true"
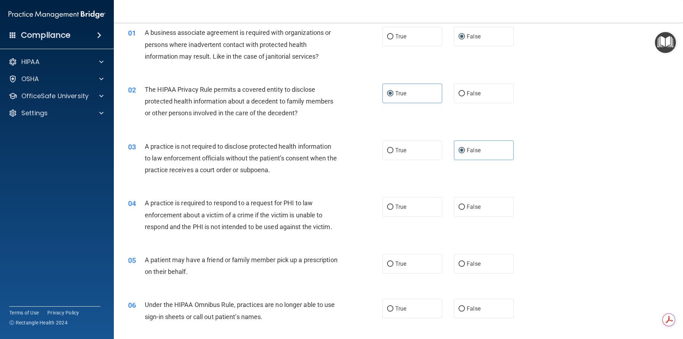
scroll to position [71, 0]
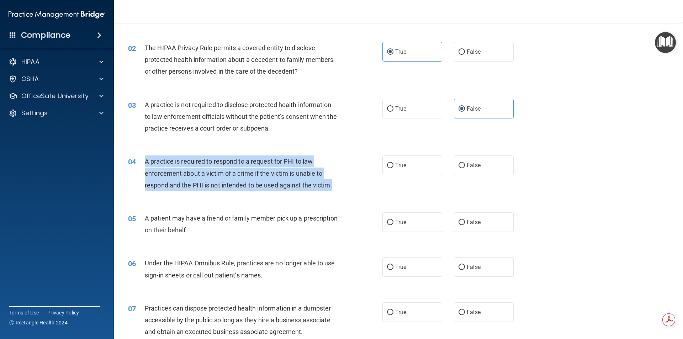
drag, startPoint x: 145, startPoint y: 161, endPoint x: 337, endPoint y: 187, distance: 193.6
click at [337, 187] on div "A practice is required to respond to a request for PHI to law enforcement about…" at bounding box center [244, 174] width 199 height 36
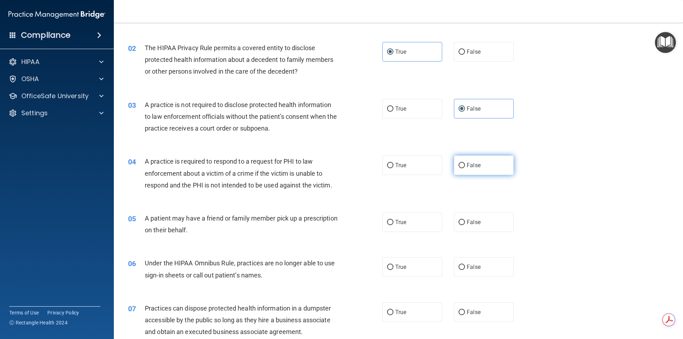
click at [469, 164] on span "False" at bounding box center [474, 165] width 14 height 7
click at [465, 164] on input "False" at bounding box center [462, 165] width 6 height 5
radio input "true"
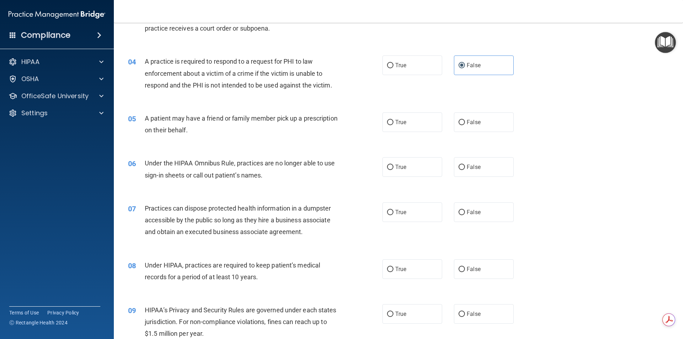
scroll to position [178, 0]
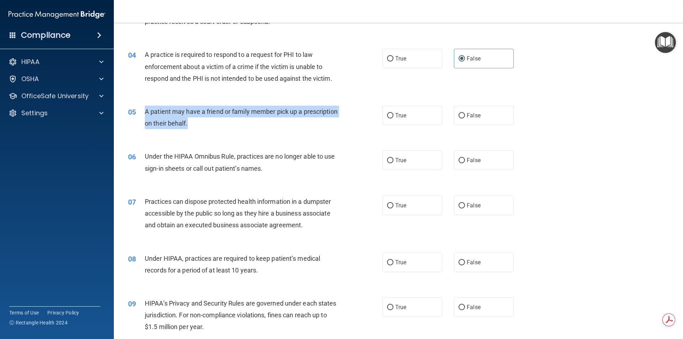
drag, startPoint x: 227, startPoint y: 121, endPoint x: 149, endPoint y: 108, distance: 79.0
click at [146, 109] on div "A patient may have a friend or family member pick up a prescription on their be…" at bounding box center [244, 117] width 199 height 23
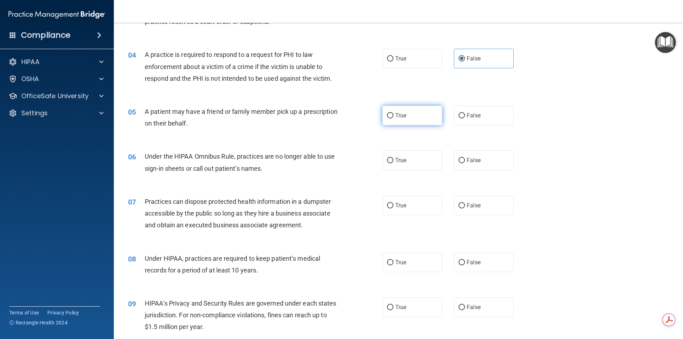
click at [398, 119] on label "True" at bounding box center [413, 116] width 60 height 20
click at [394, 119] on input "True" at bounding box center [390, 115] width 6 height 5
radio input "true"
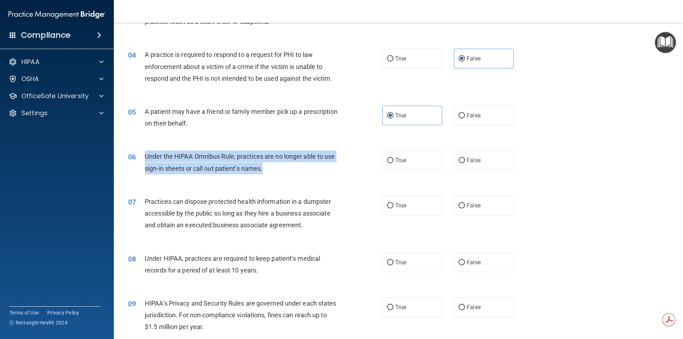
drag, startPoint x: 273, startPoint y: 170, endPoint x: 140, endPoint y: 153, distance: 134.2
click at [140, 153] on div "06 Under the HIPAA Omnibus Rule, practices are no longer able to use sign-in sh…" at bounding box center [255, 164] width 276 height 27
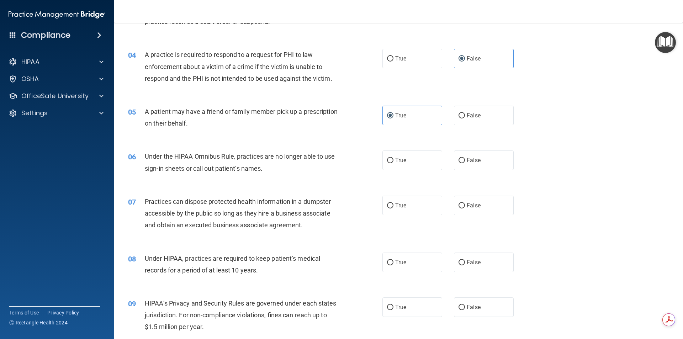
drag, startPoint x: 476, startPoint y: 162, endPoint x: 413, endPoint y: 187, distance: 67.9
click at [475, 163] on span "False" at bounding box center [474, 160] width 14 height 7
click at [465, 163] on input "False" at bounding box center [462, 160] width 6 height 5
radio input "true"
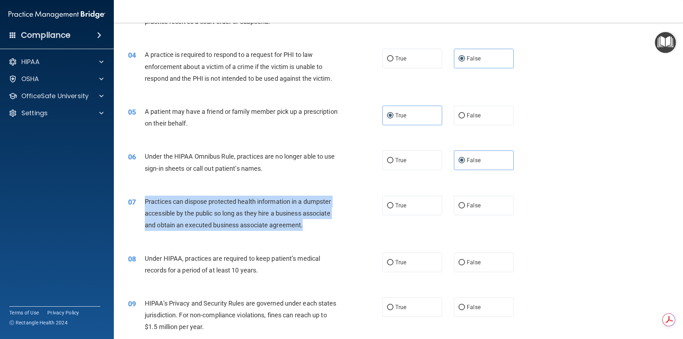
drag, startPoint x: 313, startPoint y: 230, endPoint x: 146, endPoint y: 200, distance: 169.9
click at [146, 200] on div "Practices can dispose protected health information in a dumpster accessible by …" at bounding box center [244, 214] width 199 height 36
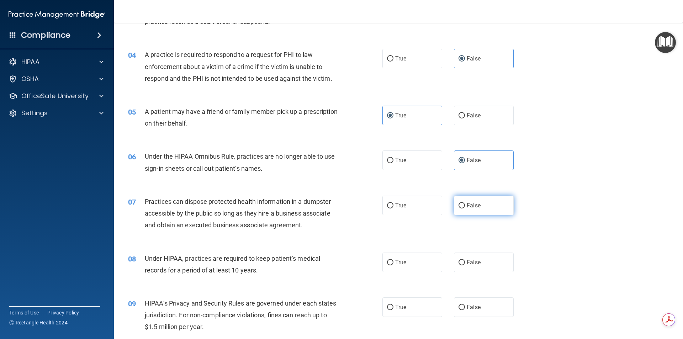
drag, startPoint x: 478, startPoint y: 205, endPoint x: 476, endPoint y: 209, distance: 4.1
click at [479, 207] on label "False" at bounding box center [484, 206] width 60 height 20
click at [465, 207] on input "False" at bounding box center [462, 205] width 6 height 5
radio input "true"
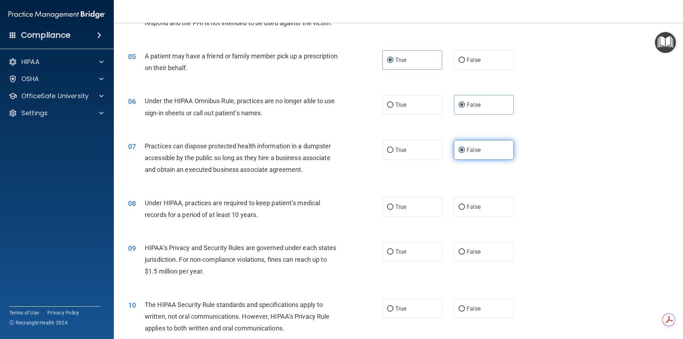
scroll to position [249, 0]
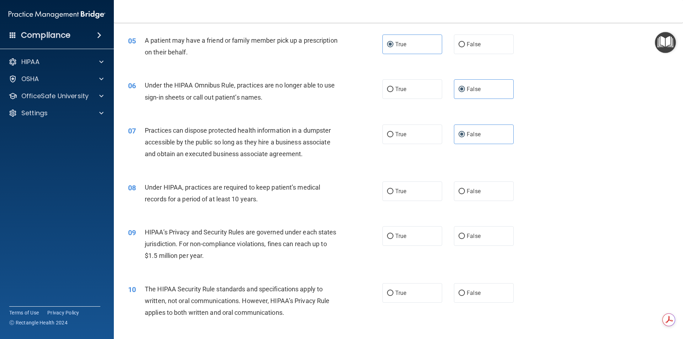
click at [257, 199] on span "Under HIPAA, practices are required to keep patient’s medical records for a per…" at bounding box center [232, 193] width 175 height 19
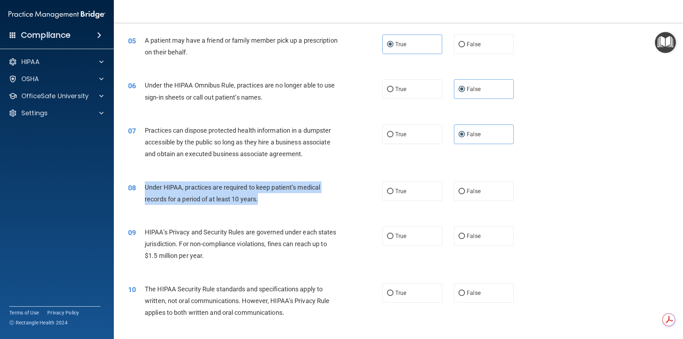
drag, startPoint x: 264, startPoint y: 198, endPoint x: 143, endPoint y: 187, distance: 120.9
click at [143, 187] on div "08 Under HIPAA, practices are required to keep patient’s medical records for a …" at bounding box center [255, 195] width 276 height 27
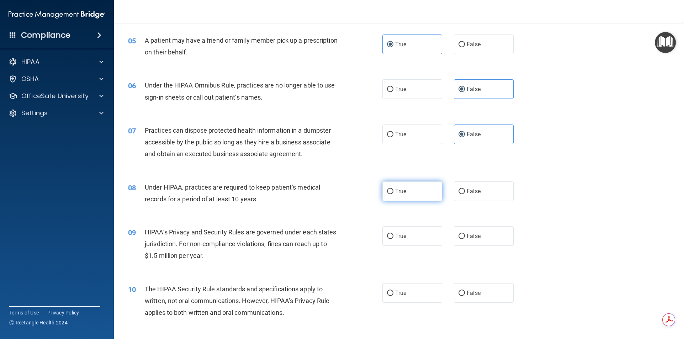
click at [424, 188] on label "True" at bounding box center [413, 192] width 60 height 20
click at [394, 189] on input "True" at bounding box center [390, 191] width 6 height 5
radio input "true"
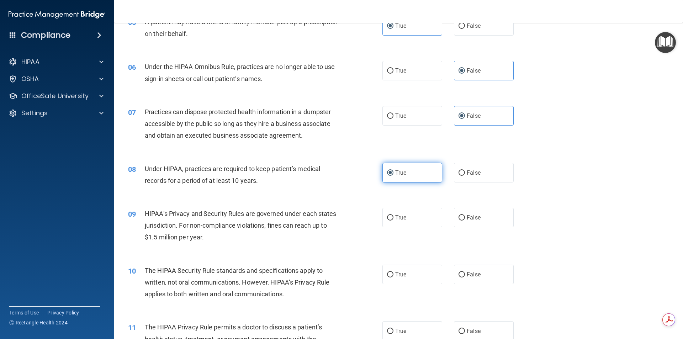
scroll to position [285, 0]
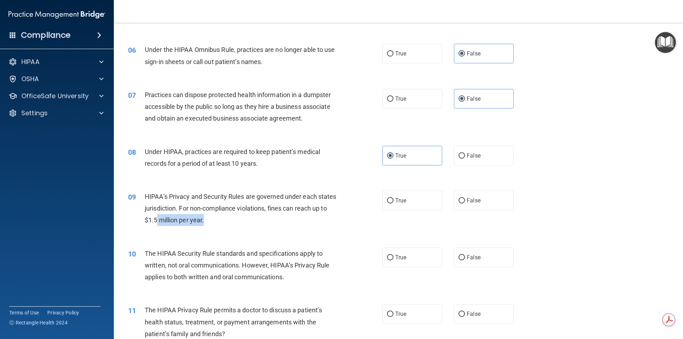
drag, startPoint x: 222, startPoint y: 220, endPoint x: 174, endPoint y: 221, distance: 47.7
click at [174, 221] on div "HIPAA’s Privacy and Security Rules are governed under each states jurisdiction.…" at bounding box center [244, 209] width 199 height 36
click at [259, 224] on div "HIPAA’s Privacy and Security Rules are governed under each states jurisdiction.…" at bounding box center [244, 209] width 199 height 36
click at [393, 201] on label "True" at bounding box center [413, 201] width 60 height 20
click at [393, 201] on input "True" at bounding box center [390, 200] width 6 height 5
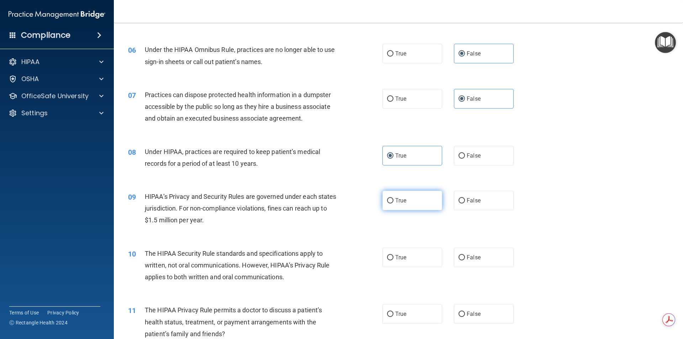
radio input "true"
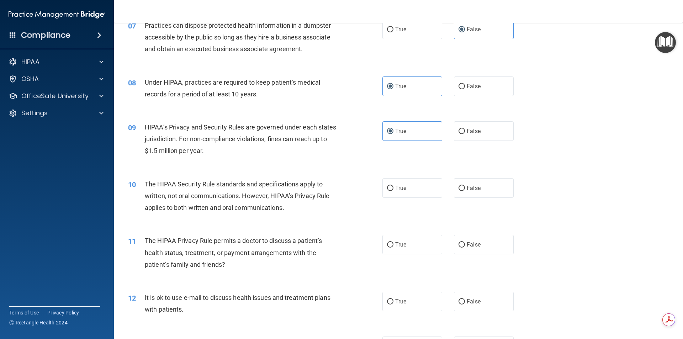
scroll to position [356, 0]
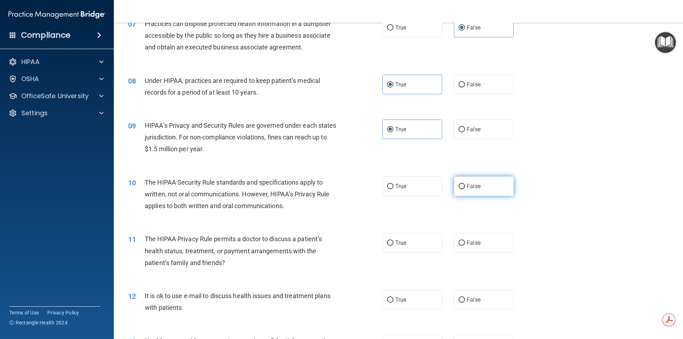
click at [471, 194] on label "False" at bounding box center [484, 187] width 60 height 20
click at [465, 189] on input "False" at bounding box center [462, 186] width 6 height 5
radio input "true"
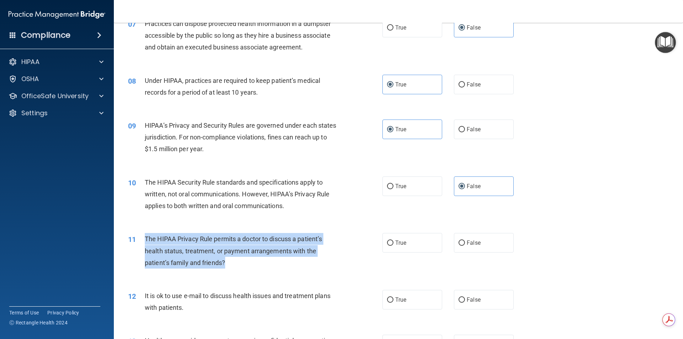
drag, startPoint x: 229, startPoint y: 266, endPoint x: 142, endPoint y: 242, distance: 90.4
click at [142, 242] on div "11 The HIPAA Privacy Rule permits a doctor to discuss a patient’s health status…" at bounding box center [255, 252] width 276 height 39
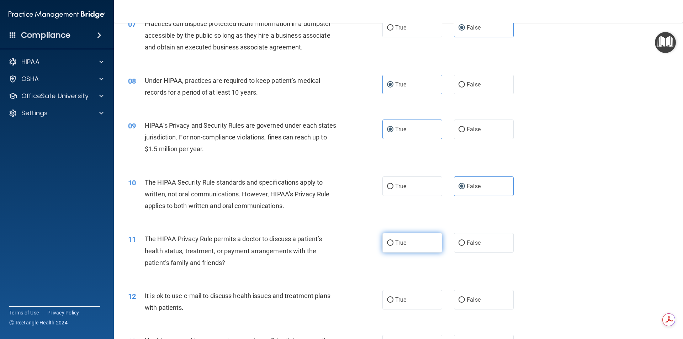
click at [406, 242] on label "True" at bounding box center [413, 243] width 60 height 20
click at [394, 242] on input "True" at bounding box center [390, 243] width 6 height 5
radio input "true"
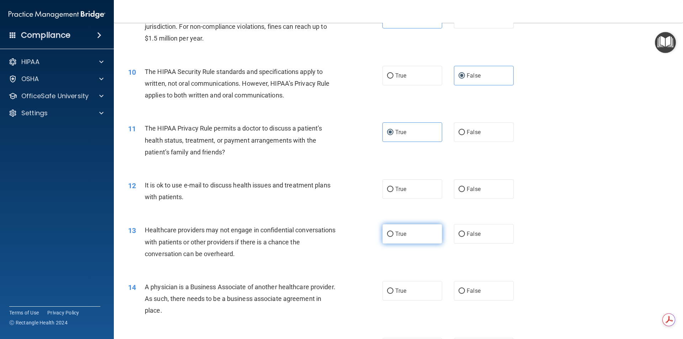
scroll to position [498, 0]
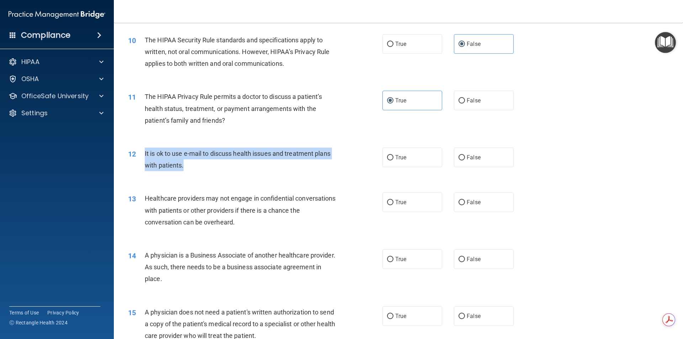
drag, startPoint x: 186, startPoint y: 164, endPoint x: 145, endPoint y: 153, distance: 42.7
click at [145, 153] on div "It is ok to use e-mail to discuss health issues and treatment plans with patien…" at bounding box center [244, 159] width 199 height 23
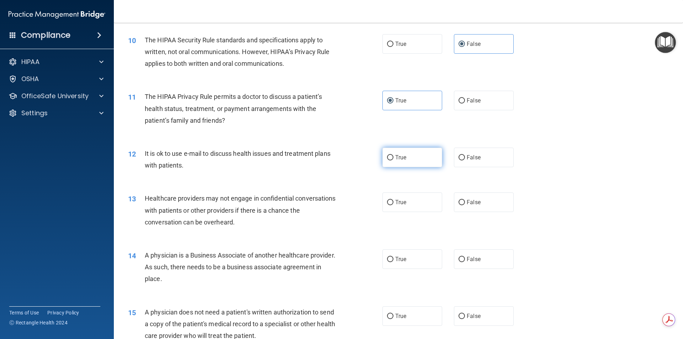
click at [416, 159] on label "True" at bounding box center [413, 158] width 60 height 20
click at [394, 159] on input "True" at bounding box center [390, 157] width 6 height 5
radio input "true"
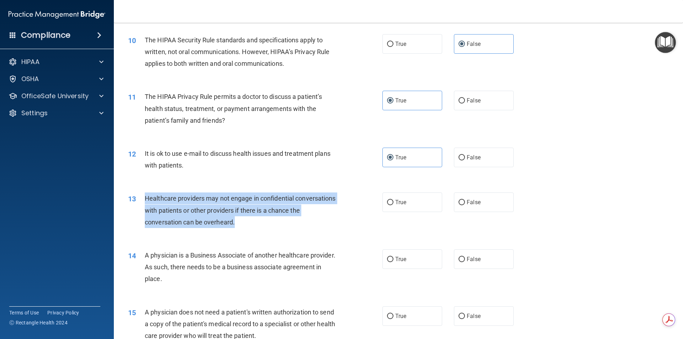
drag, startPoint x: 254, startPoint y: 222, endPoint x: 143, endPoint y: 200, distance: 113.5
click at [143, 200] on div "13 Healthcare providers may not engage in confidential conversations with patie…" at bounding box center [255, 212] width 276 height 39
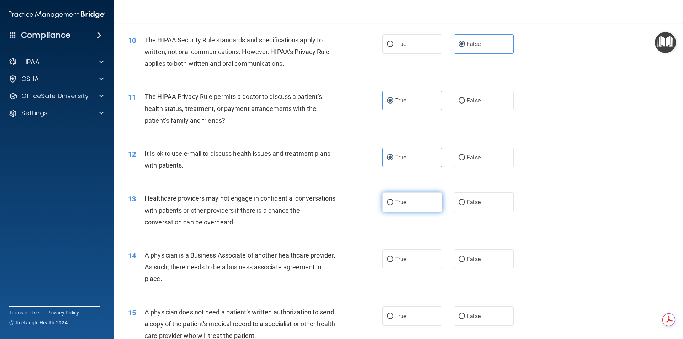
click at [420, 195] on label "True" at bounding box center [413, 203] width 60 height 20
click at [394, 200] on input "True" at bounding box center [390, 202] width 6 height 5
radio input "true"
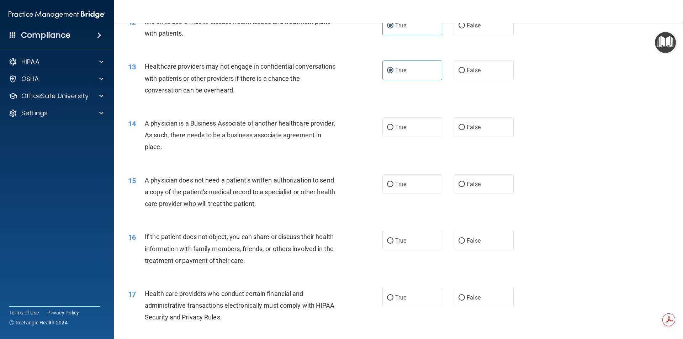
scroll to position [641, 0]
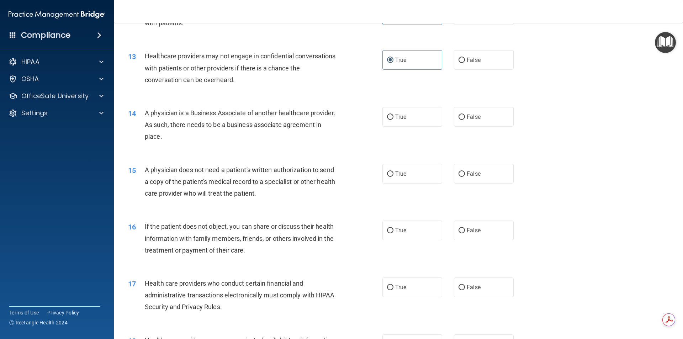
drag, startPoint x: 203, startPoint y: 137, endPoint x: 145, endPoint y: 110, distance: 64.3
click at [145, 110] on div "A physician is a Business Associate of another healthcare provider. As such, th…" at bounding box center [244, 125] width 199 height 36
drag, startPoint x: 409, startPoint y: 117, endPoint x: 265, endPoint y: 127, distance: 144.5
click at [410, 117] on label "True" at bounding box center [413, 117] width 60 height 20
click at [394, 117] on input "True" at bounding box center [390, 117] width 6 height 5
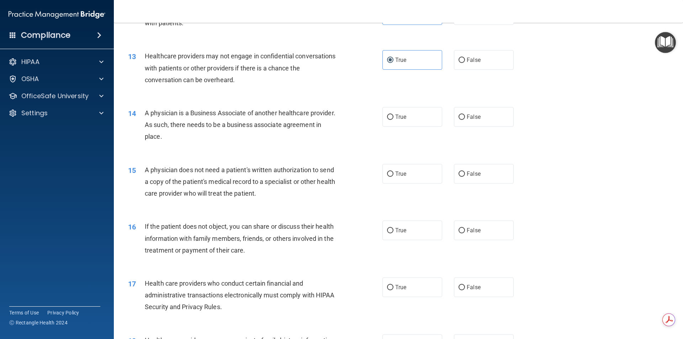
radio input "true"
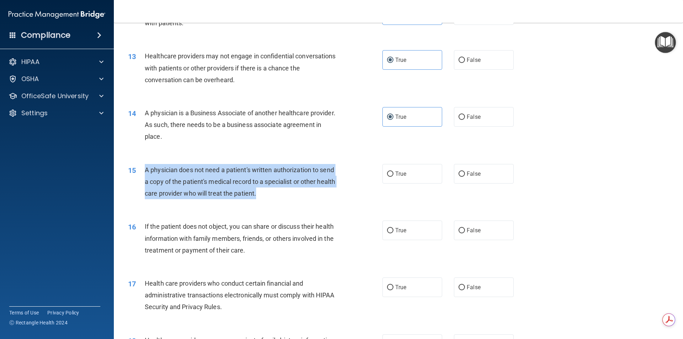
drag, startPoint x: 277, startPoint y: 192, endPoint x: 144, endPoint y: 169, distance: 135.5
click at [144, 169] on div "15 A physician does not need a patient's written authorization to send a copy o…" at bounding box center [255, 183] width 276 height 39
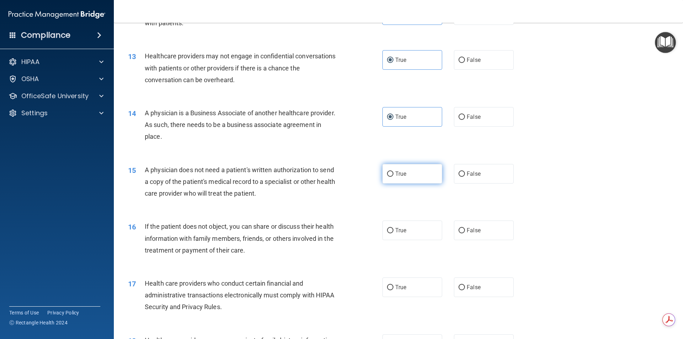
click at [403, 174] on span "True" at bounding box center [400, 173] width 11 height 7
click at [394, 174] on input "True" at bounding box center [390, 174] width 6 height 5
radio input "true"
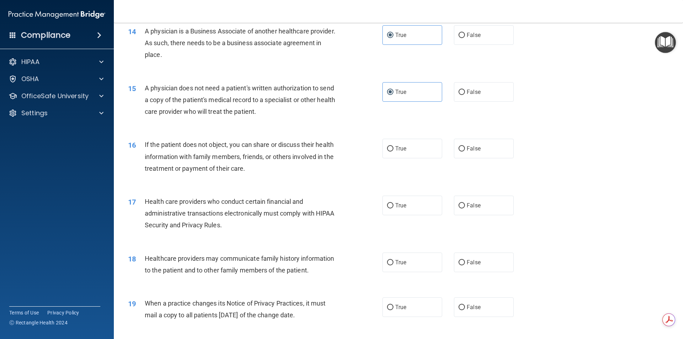
scroll to position [713, 0]
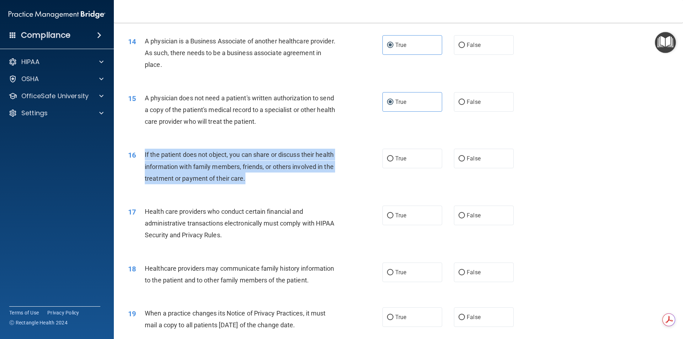
drag, startPoint x: 231, startPoint y: 183, endPoint x: 143, endPoint y: 152, distance: 93.3
click at [143, 152] on div "16 If the patient does not object, you can share or discuss their health inform…" at bounding box center [255, 168] width 276 height 39
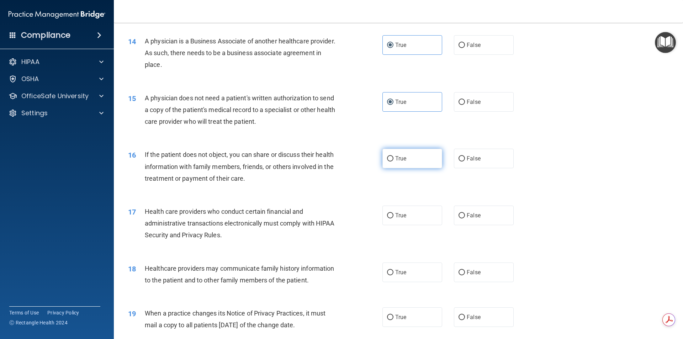
click at [409, 152] on label "True" at bounding box center [413, 159] width 60 height 20
click at [394, 156] on input "True" at bounding box center [390, 158] width 6 height 5
radio input "true"
drag, startPoint x: 408, startPoint y: 214, endPoint x: 408, endPoint y: 209, distance: 4.3
click at [408, 213] on label "True" at bounding box center [413, 216] width 60 height 20
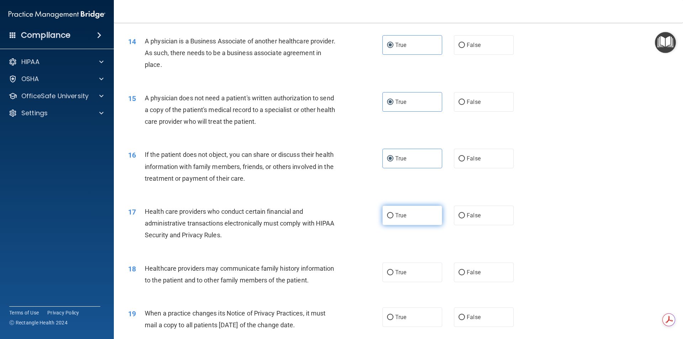
click at [394, 213] on input "True" at bounding box center [390, 215] width 6 height 5
radio input "true"
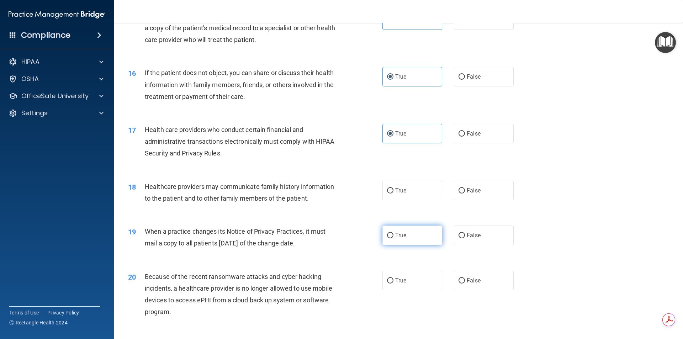
scroll to position [819, 0]
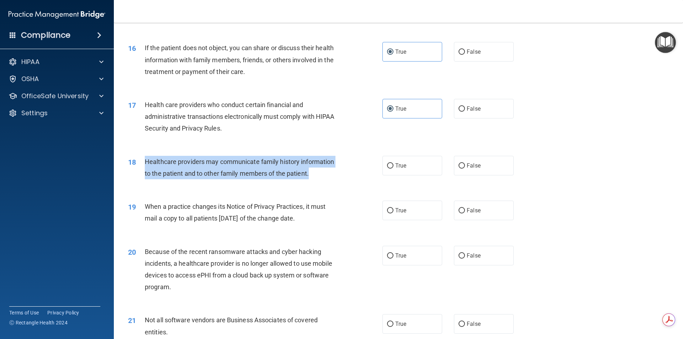
drag, startPoint x: 319, startPoint y: 173, endPoint x: 143, endPoint y: 159, distance: 176.7
click at [143, 159] on div "18 Healthcare providers may communicate family history information to the patie…" at bounding box center [255, 169] width 276 height 27
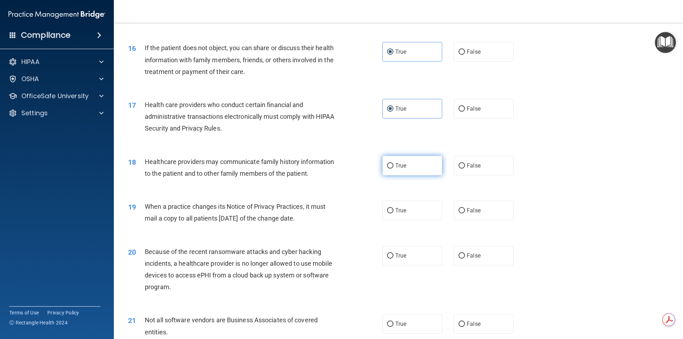
click at [416, 164] on label "True" at bounding box center [413, 166] width 60 height 20
click at [394, 164] on input "True" at bounding box center [390, 165] width 6 height 5
radio input "true"
drag, startPoint x: 318, startPoint y: 219, endPoint x: 146, endPoint y: 206, distance: 172.1
click at [146, 206] on span "When a practice changes its Notice of Privacy Practices, it must mail a copy to…" at bounding box center [235, 212] width 181 height 19
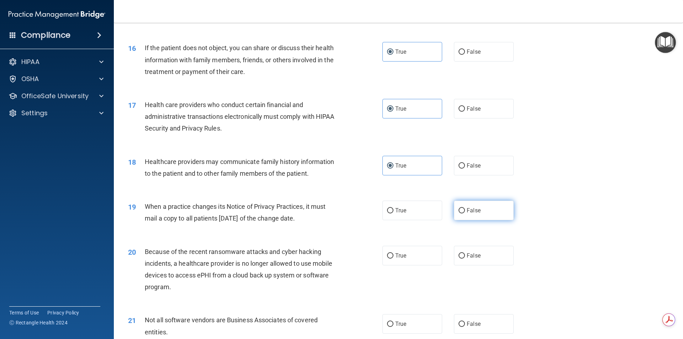
click at [476, 213] on span "False" at bounding box center [474, 210] width 14 height 7
click at [465, 213] on input "False" at bounding box center [462, 210] width 6 height 5
radio input "true"
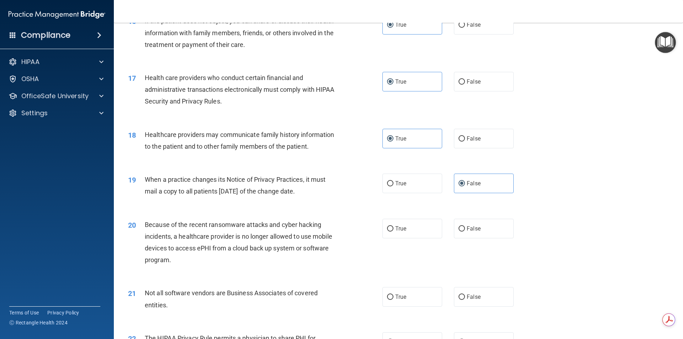
scroll to position [891, 0]
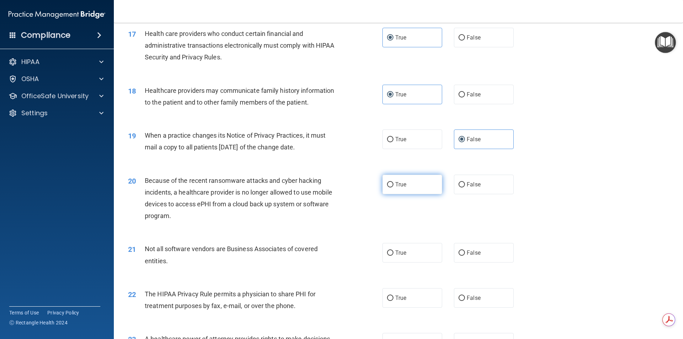
click at [395, 184] on span "True" at bounding box center [400, 184] width 11 height 7
click at [394, 184] on input "True" at bounding box center [390, 184] width 6 height 5
radio input "true"
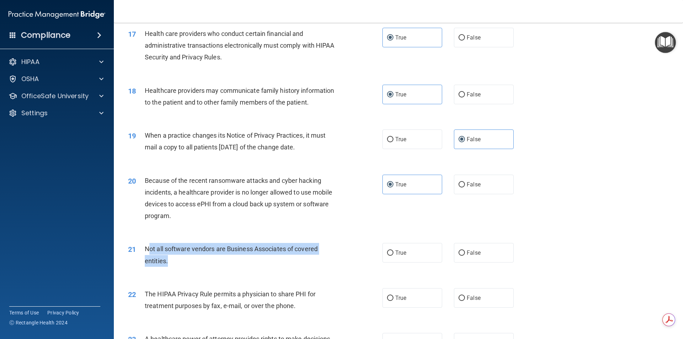
drag, startPoint x: 168, startPoint y: 260, endPoint x: 147, endPoint y: 246, distance: 25.4
click at [147, 246] on div "Not all software vendors are Business Associates of covered entities." at bounding box center [244, 254] width 199 height 23
click at [184, 258] on div "Not all software vendors are Business Associates of covered entities." at bounding box center [244, 254] width 199 height 23
drag, startPoint x: 145, startPoint y: 246, endPoint x: 172, endPoint y: 263, distance: 32.1
click at [172, 263] on div "Not all software vendors are Business Associates of covered entities." at bounding box center [244, 254] width 199 height 23
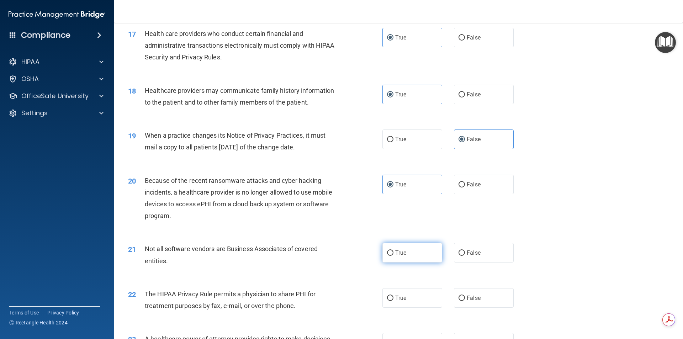
click at [414, 253] on label "True" at bounding box center [413, 253] width 60 height 20
click at [394, 253] on input "True" at bounding box center [390, 253] width 6 height 5
radio input "true"
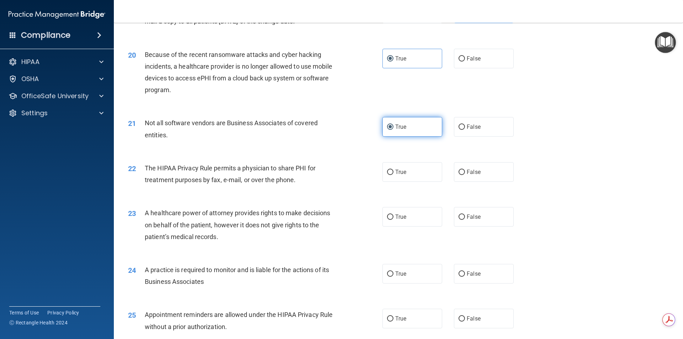
scroll to position [1033, 0]
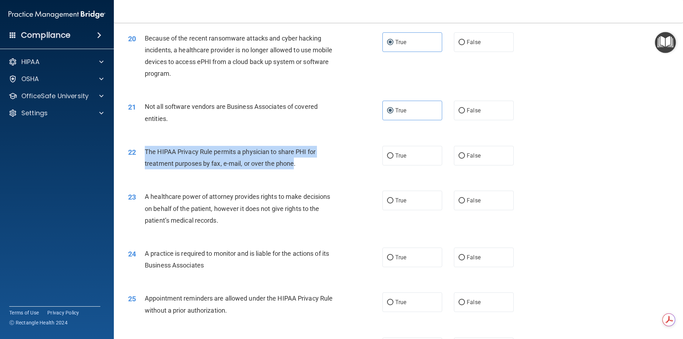
drag, startPoint x: 294, startPoint y: 164, endPoint x: 144, endPoint y: 149, distance: 151.0
click at [144, 149] on div "22 The HIPAA Privacy Rule permits a physician to share PHI for treatment purpos…" at bounding box center [255, 159] width 276 height 27
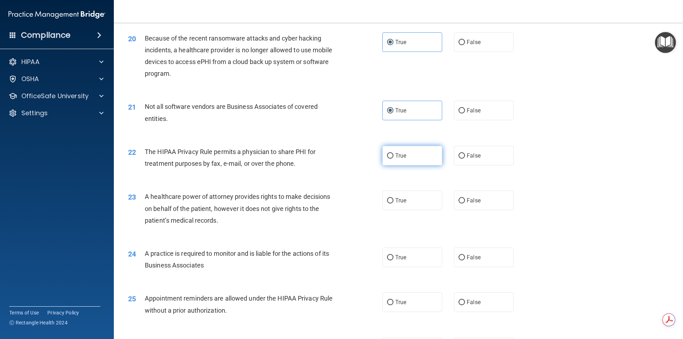
click at [404, 164] on label "True" at bounding box center [413, 156] width 60 height 20
click at [394, 159] on input "True" at bounding box center [390, 155] width 6 height 5
radio input "true"
click at [223, 222] on div "A healthcare power of attorney provides rights to make decisions on behalf of t…" at bounding box center [244, 209] width 199 height 36
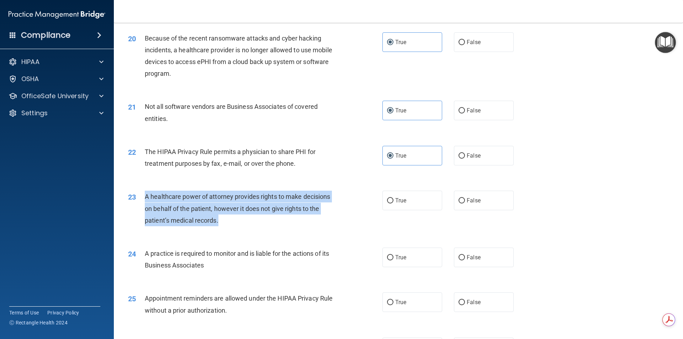
drag, startPoint x: 222, startPoint y: 222, endPoint x: 142, endPoint y: 196, distance: 84.9
click at [142, 196] on div "23 A healthcare power of attorney provides rights to make decisions on behalf o…" at bounding box center [255, 210] width 276 height 39
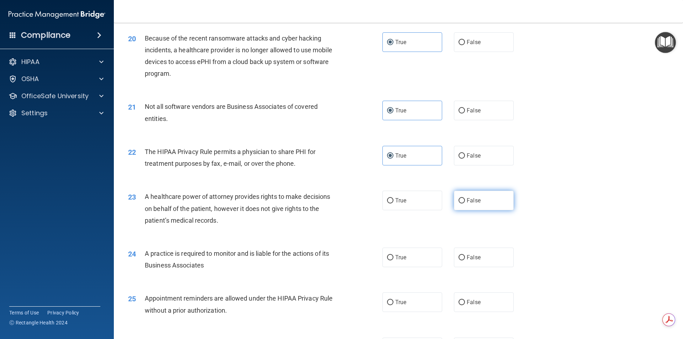
drag, startPoint x: 486, startPoint y: 196, endPoint x: 479, endPoint y: 194, distance: 6.5
click at [485, 195] on label "False" at bounding box center [484, 201] width 60 height 20
click at [465, 198] on input "False" at bounding box center [462, 200] width 6 height 5
radio input "true"
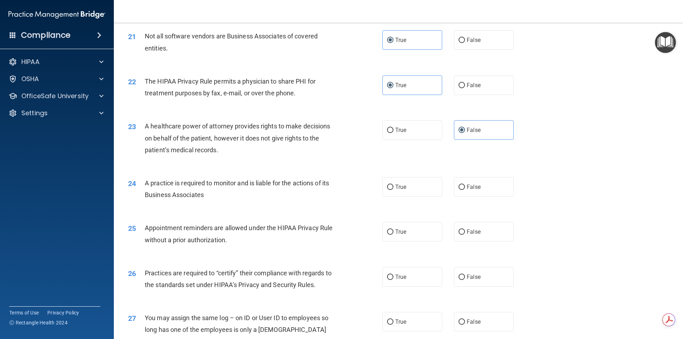
scroll to position [1104, 0]
click at [393, 190] on label "True" at bounding box center [413, 187] width 60 height 20
click at [393, 189] on input "True" at bounding box center [390, 186] width 6 height 5
radio input "true"
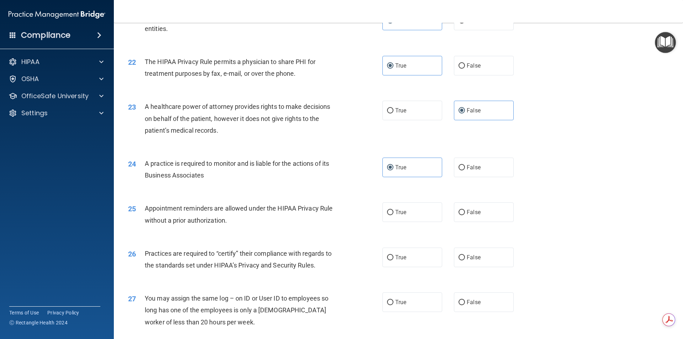
scroll to position [1140, 0]
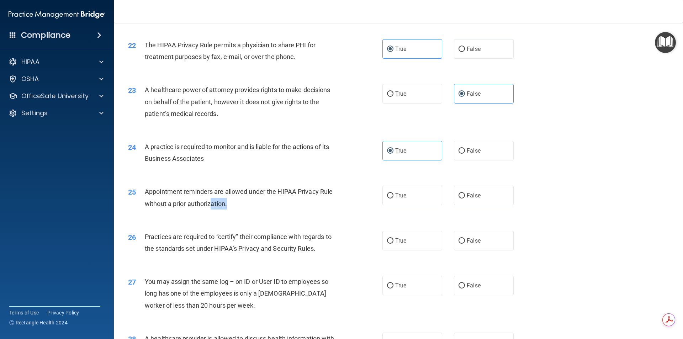
drag, startPoint x: 242, startPoint y: 204, endPoint x: 199, endPoint y: 208, distance: 43.6
drag, startPoint x: 199, startPoint y: 208, endPoint x: 174, endPoint y: 200, distance: 25.8
click at [174, 200] on span "Appointment reminders are allowed under the HIPAA Privacy Rule without a prior …" at bounding box center [239, 197] width 188 height 19
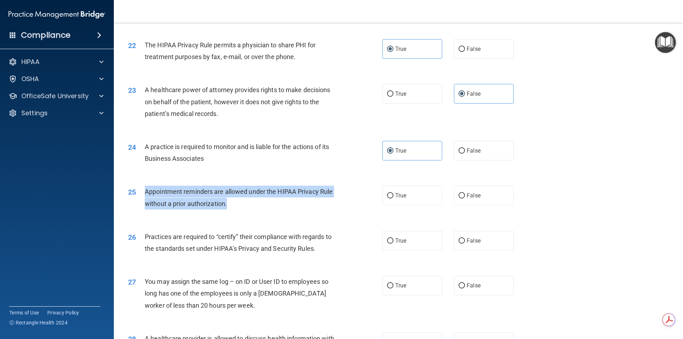
drag, startPoint x: 240, startPoint y: 203, endPoint x: 146, endPoint y: 191, distance: 95.1
click at [146, 191] on div "Appointment reminders are allowed under the HIPAA Privacy Rule without a prior …" at bounding box center [244, 197] width 199 height 23
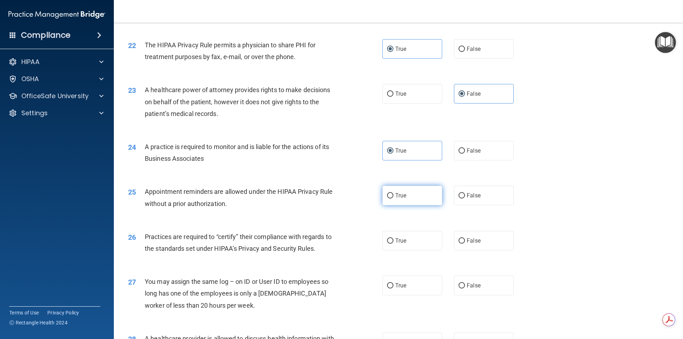
click at [410, 194] on label "True" at bounding box center [413, 196] width 60 height 20
click at [394, 194] on input "True" at bounding box center [390, 195] width 6 height 5
radio input "true"
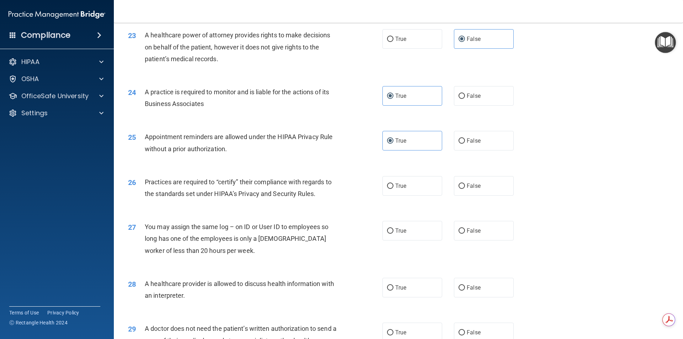
scroll to position [1211, 0]
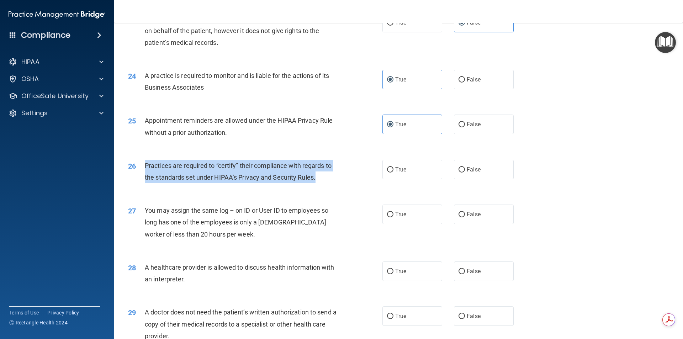
drag, startPoint x: 317, startPoint y: 179, endPoint x: 140, endPoint y: 164, distance: 178.2
click at [140, 164] on div "26 Practices are required to “certify” their compliance with regards to the sta…" at bounding box center [255, 173] width 276 height 27
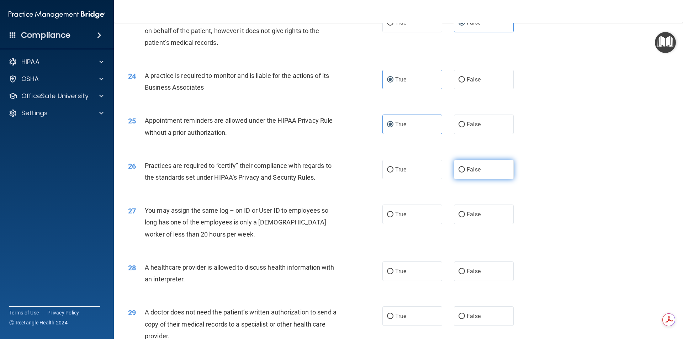
click at [472, 167] on span "False" at bounding box center [474, 169] width 14 height 7
click at [465, 167] on input "False" at bounding box center [462, 169] width 6 height 5
radio input "true"
click at [487, 211] on label "False" at bounding box center [484, 215] width 60 height 20
click at [465, 212] on input "False" at bounding box center [462, 214] width 6 height 5
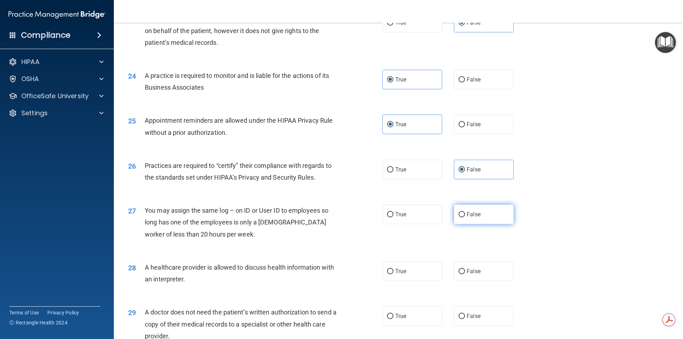
radio input "true"
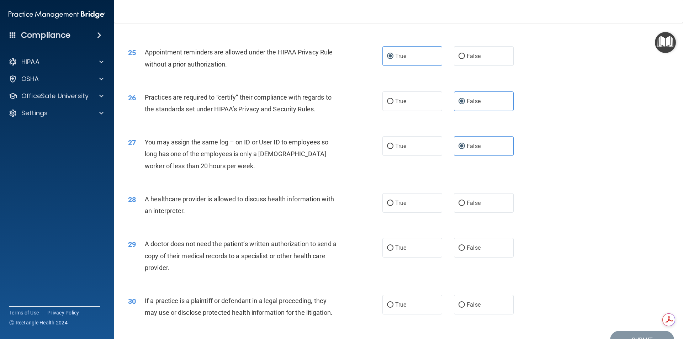
scroll to position [1282, 0]
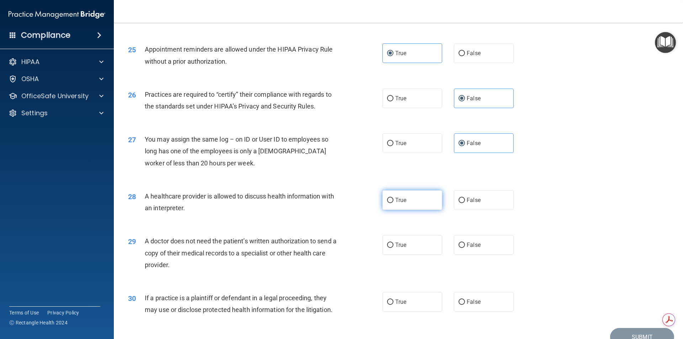
click at [428, 210] on label "True" at bounding box center [413, 200] width 60 height 20
click at [394, 203] on input "True" at bounding box center [390, 200] width 6 height 5
radio input "true"
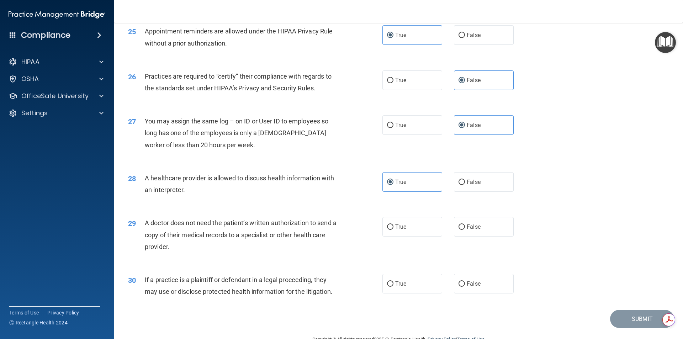
scroll to position [1318, 0]
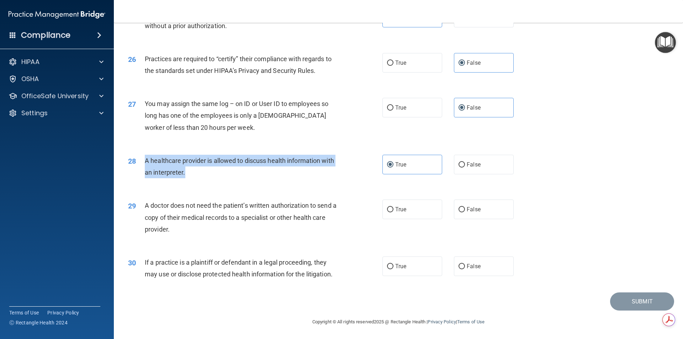
drag, startPoint x: 191, startPoint y: 172, endPoint x: 142, endPoint y: 156, distance: 51.2
click at [142, 156] on div "28 A healthcare provider is allowed to discuss health information with an inter…" at bounding box center [255, 168] width 276 height 27
drag, startPoint x: 176, startPoint y: 230, endPoint x: 143, endPoint y: 201, distance: 43.9
click at [143, 201] on div "29 A doctor does not need the patient’s written authorization to send a copy of…" at bounding box center [255, 219] width 276 height 39
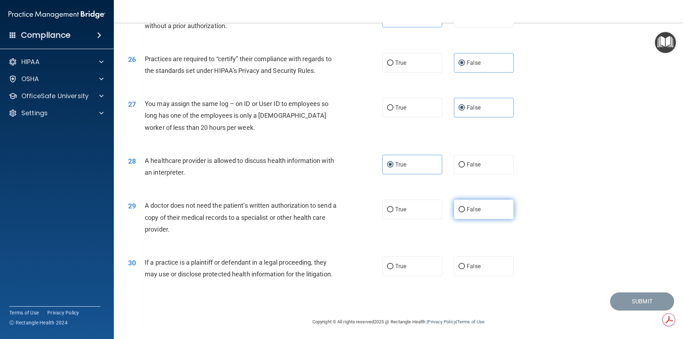
click at [476, 209] on span "False" at bounding box center [474, 209] width 14 height 7
click at [465, 209] on input "False" at bounding box center [462, 209] width 6 height 5
radio input "true"
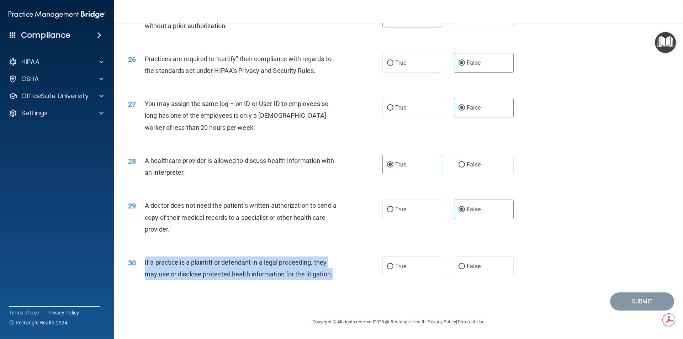
drag, startPoint x: 336, startPoint y: 275, endPoint x: 152, endPoint y: 258, distance: 184.7
click at [145, 263] on div "If a practice is a plaintiff or defendant in a legal proceeding, they may use o…" at bounding box center [244, 268] width 199 height 23
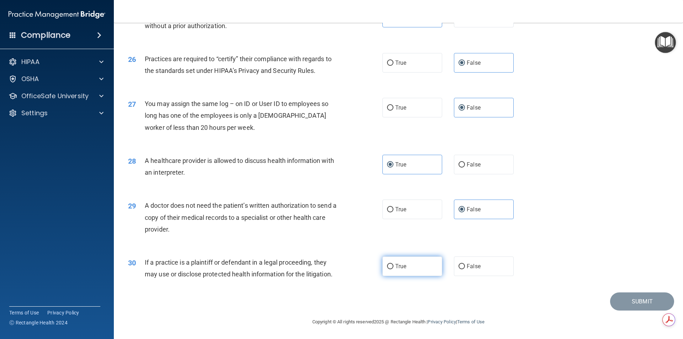
drag, startPoint x: 408, startPoint y: 266, endPoint x: 415, endPoint y: 263, distance: 8.3
click at [411, 266] on label "True" at bounding box center [413, 267] width 60 height 20
click at [394, 266] on input "True" at bounding box center [390, 266] width 6 height 5
radio input "true"
click at [640, 304] on button "Submit" at bounding box center [642, 302] width 64 height 18
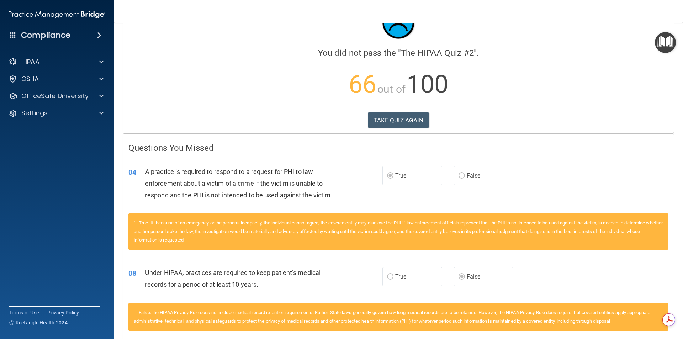
scroll to position [24, 0]
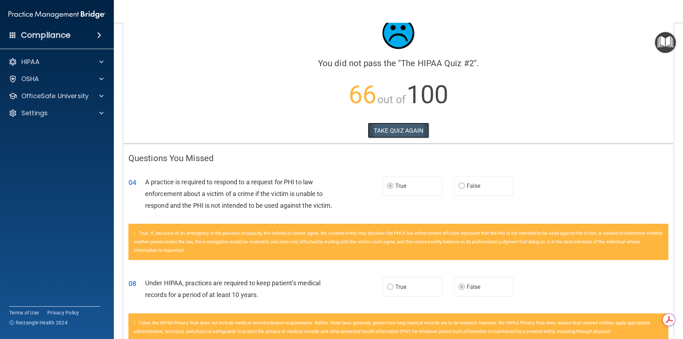
click at [400, 132] on button "TAKE QUIZ AGAIN" at bounding box center [399, 131] width 62 height 16
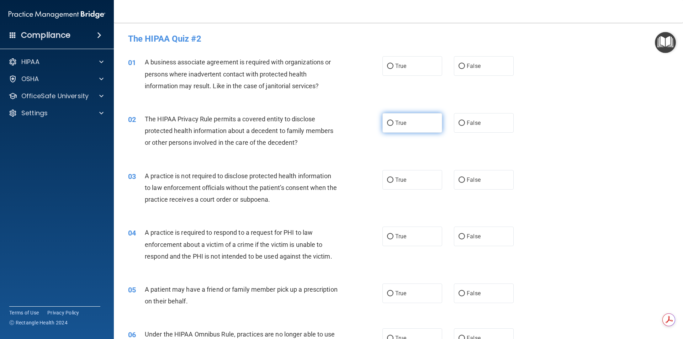
click at [409, 122] on label "True" at bounding box center [413, 123] width 60 height 20
click at [394, 122] on input "True" at bounding box center [390, 123] width 6 height 5
radio input "true"
click at [399, 65] on span "True" at bounding box center [400, 66] width 11 height 7
click at [394, 65] on input "True" at bounding box center [390, 66] width 6 height 5
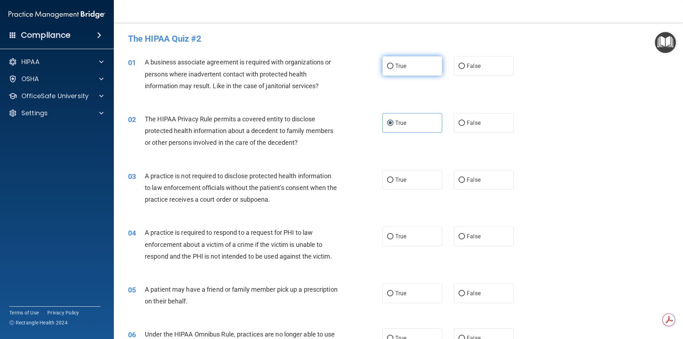
radio input "true"
click at [471, 72] on label "False" at bounding box center [484, 66] width 60 height 20
click at [465, 69] on input "False" at bounding box center [462, 66] width 6 height 5
radio input "true"
radio input "false"
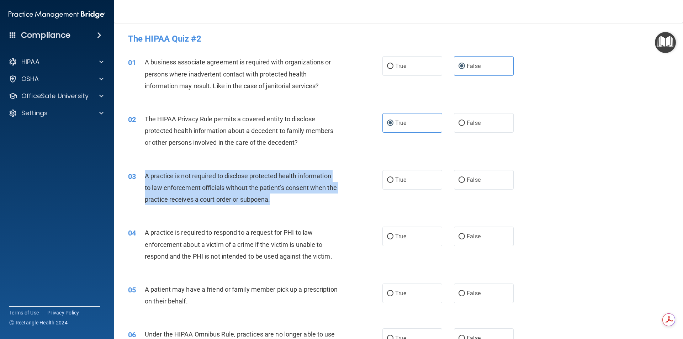
drag, startPoint x: 145, startPoint y: 172, endPoint x: 301, endPoint y: 198, distance: 158.0
click at [301, 198] on div "A practice is not required to disclose protected health information to law enfo…" at bounding box center [244, 188] width 199 height 36
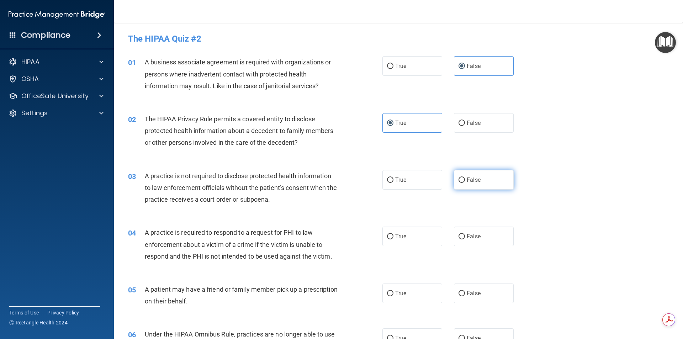
click at [464, 185] on label "False" at bounding box center [484, 180] width 60 height 20
click at [464, 183] on input "False" at bounding box center [462, 180] width 6 height 5
radio input "true"
click at [398, 237] on span "True" at bounding box center [400, 236] width 11 height 7
click at [394, 237] on input "True" at bounding box center [390, 236] width 6 height 5
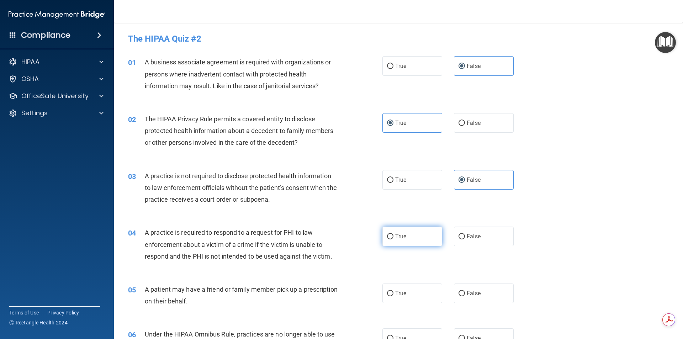
radio input "true"
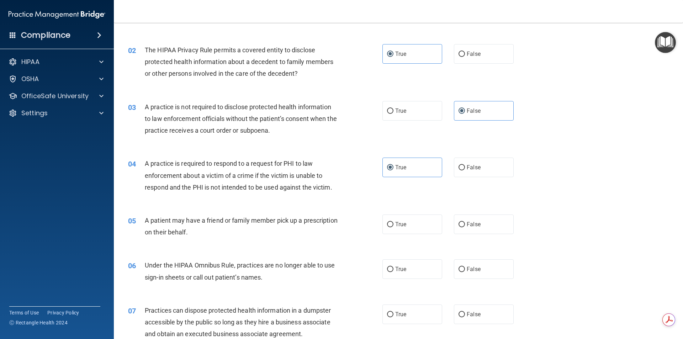
scroll to position [71, 0]
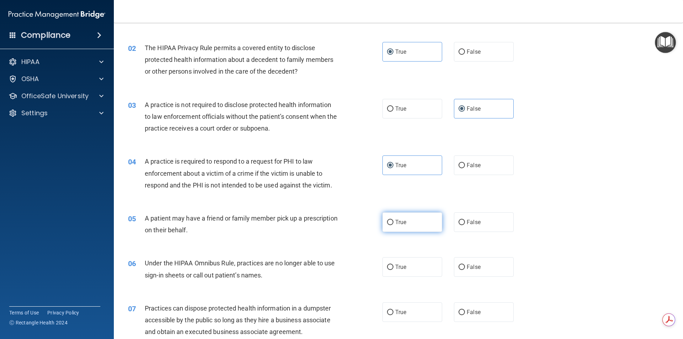
click at [389, 225] on input "True" at bounding box center [390, 222] width 6 height 5
radio input "true"
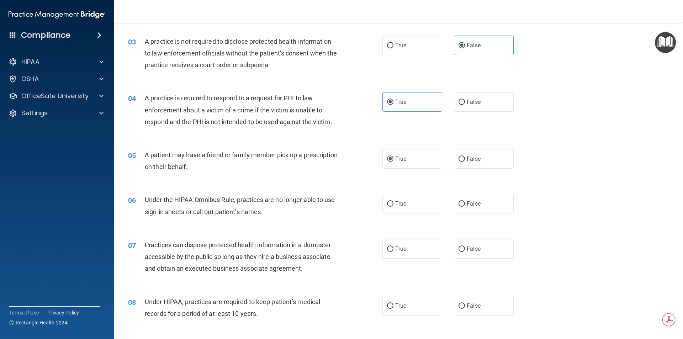
scroll to position [142, 0]
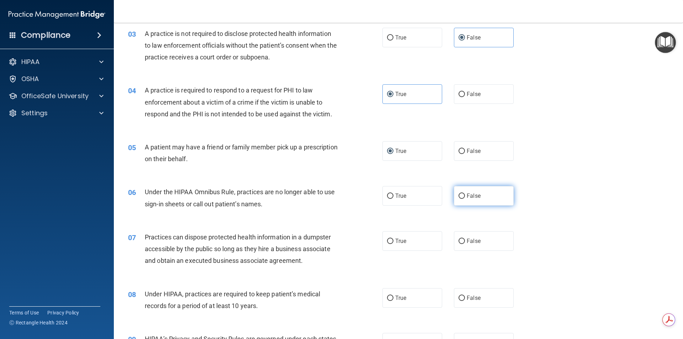
click at [473, 197] on span "False" at bounding box center [474, 196] width 14 height 7
click at [465, 197] on input "False" at bounding box center [462, 196] width 6 height 5
radio input "true"
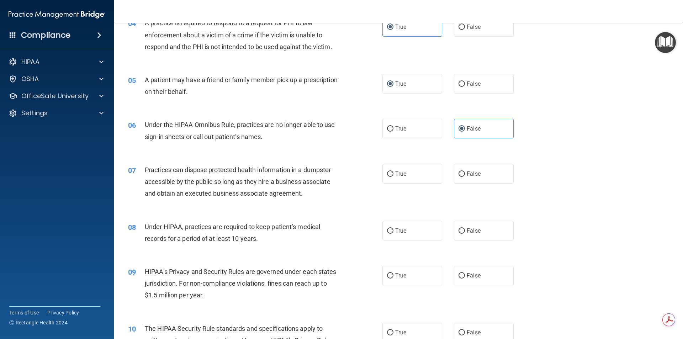
scroll to position [214, 0]
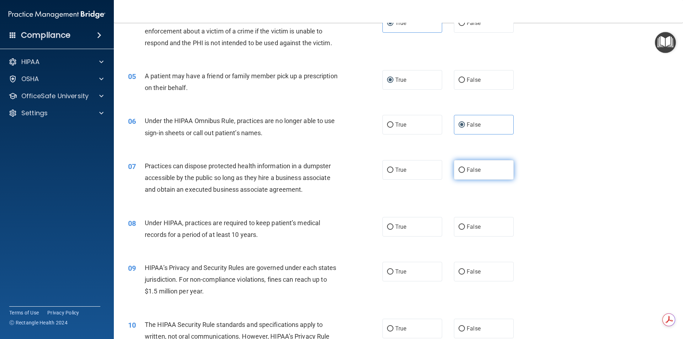
click at [459, 168] on input "False" at bounding box center [462, 170] width 6 height 5
radio input "true"
click at [470, 223] on label "False" at bounding box center [484, 227] width 60 height 20
click at [465, 225] on input "False" at bounding box center [462, 227] width 6 height 5
radio input "true"
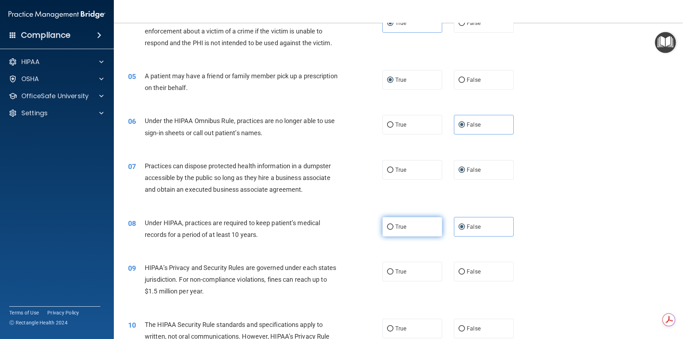
click at [424, 235] on label "True" at bounding box center [413, 227] width 60 height 20
click at [394, 230] on input "True" at bounding box center [390, 227] width 6 height 5
radio input "true"
radio input "false"
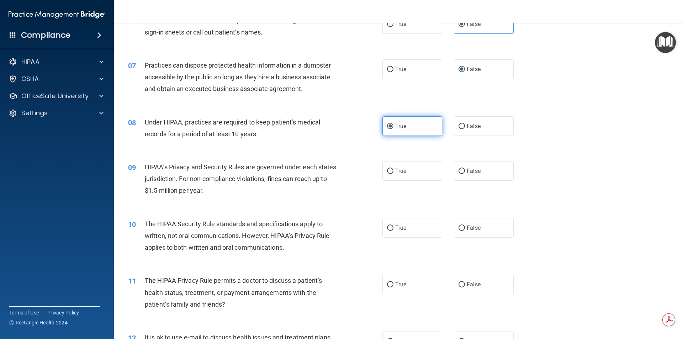
scroll to position [320, 0]
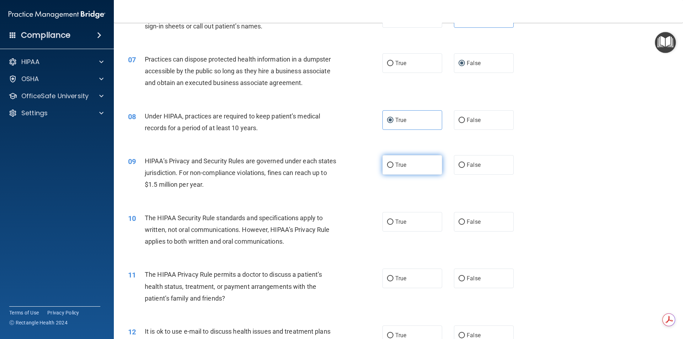
click at [419, 172] on label "True" at bounding box center [413, 165] width 60 height 20
click at [394, 168] on input "True" at bounding box center [390, 165] width 6 height 5
radio input "true"
click at [481, 227] on label "False" at bounding box center [484, 222] width 60 height 20
click at [465, 225] on input "False" at bounding box center [462, 222] width 6 height 5
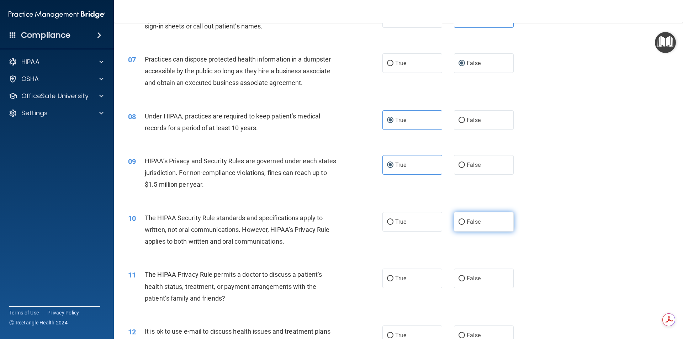
radio input "true"
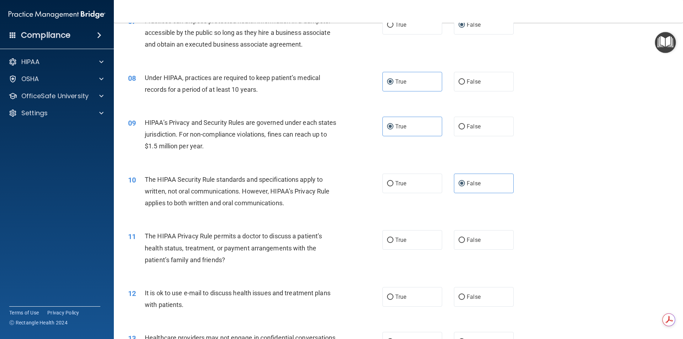
scroll to position [427, 0]
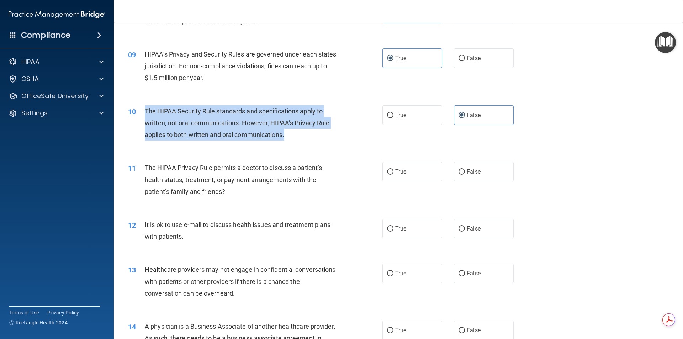
drag, startPoint x: 289, startPoint y: 135, endPoint x: 145, endPoint y: 107, distance: 147.2
click at [145, 107] on div "The HIPAA Security Rule standards and specifications apply to written, not oral…" at bounding box center [244, 123] width 199 height 36
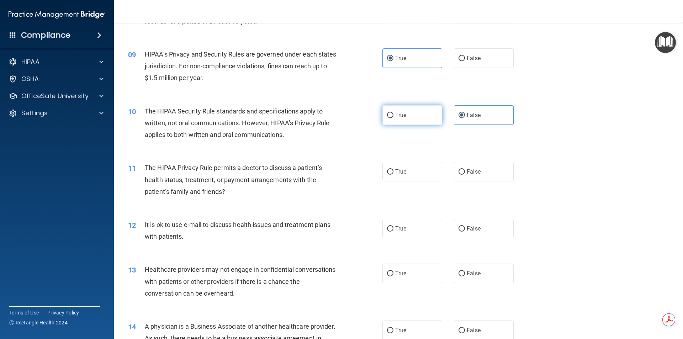
click at [429, 118] on label "True" at bounding box center [413, 115] width 60 height 20
click at [394, 118] on input "True" at bounding box center [390, 115] width 6 height 5
radio input "true"
radio input "false"
click at [411, 173] on label "True" at bounding box center [413, 172] width 60 height 20
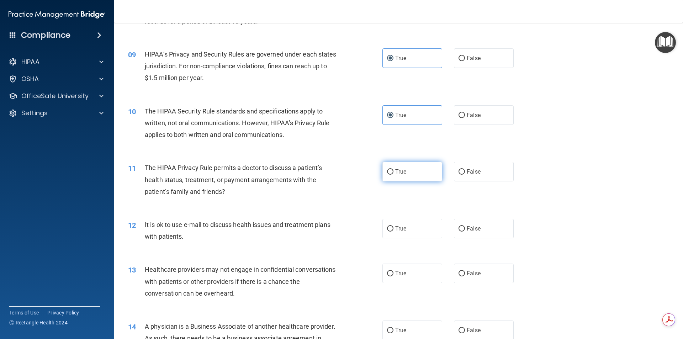
click at [394, 173] on input "True" at bounding box center [390, 171] width 6 height 5
radio input "true"
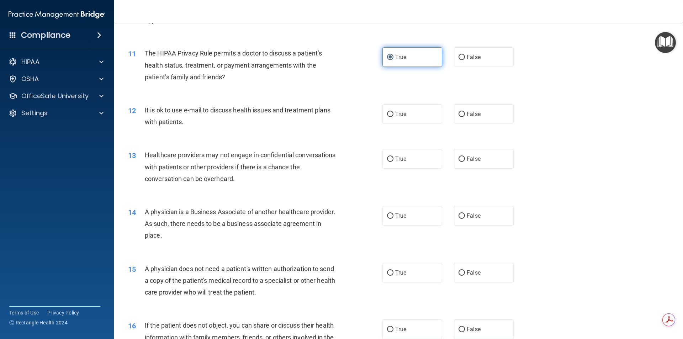
scroll to position [570, 0]
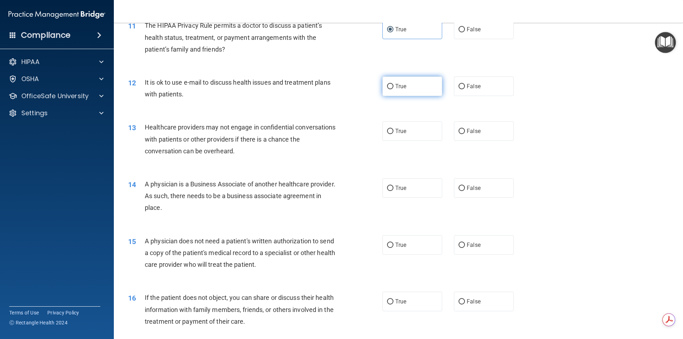
click at [410, 90] on label "True" at bounding box center [413, 87] width 60 height 20
click at [394, 89] on input "True" at bounding box center [390, 86] width 6 height 5
radio input "true"
click at [420, 138] on label "True" at bounding box center [413, 131] width 60 height 20
click at [394, 134] on input "True" at bounding box center [390, 131] width 6 height 5
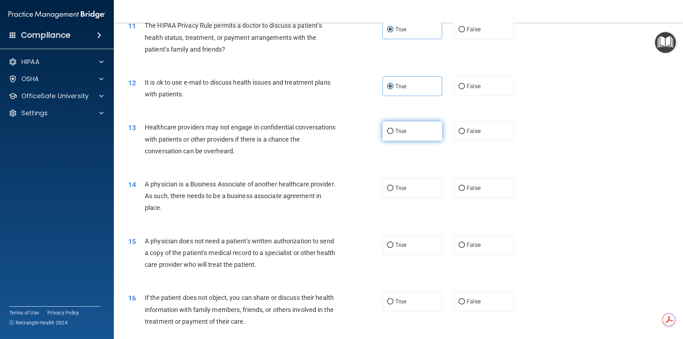
radio input "true"
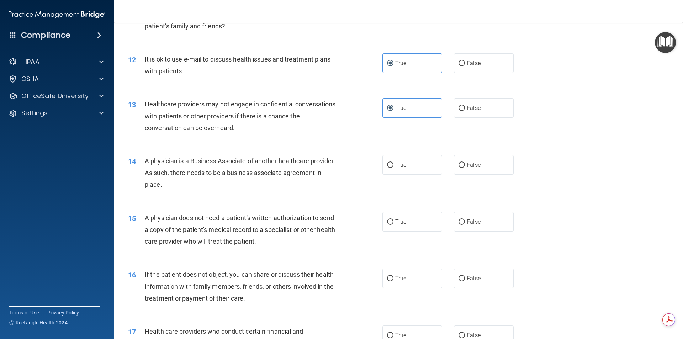
scroll to position [605, 0]
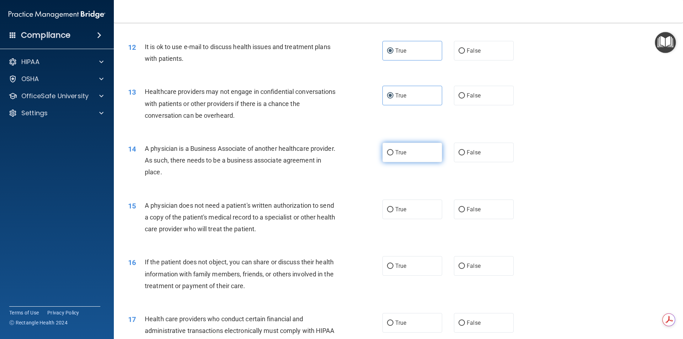
click at [408, 155] on label "True" at bounding box center [413, 153] width 60 height 20
click at [394, 155] on input "True" at bounding box center [390, 152] width 6 height 5
radio input "true"
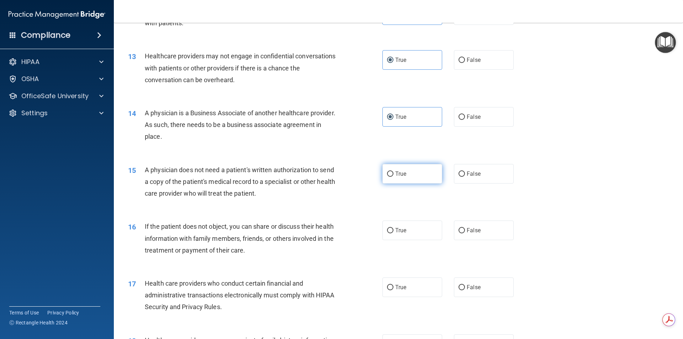
click at [404, 174] on label "True" at bounding box center [413, 174] width 60 height 20
click at [394, 174] on input "True" at bounding box center [390, 174] width 6 height 5
radio input "true"
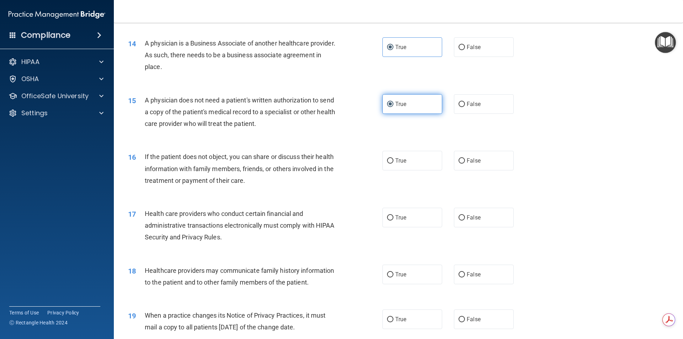
scroll to position [712, 0]
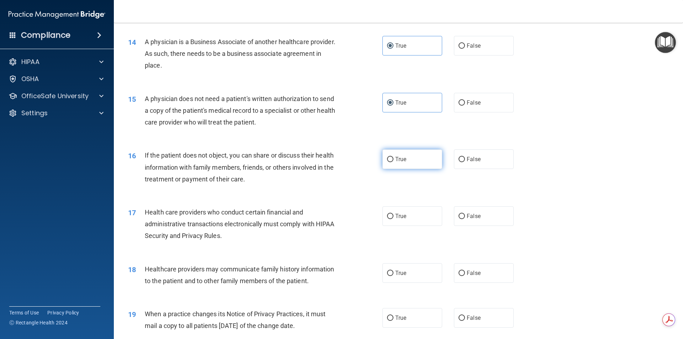
click at [403, 161] on span "True" at bounding box center [400, 159] width 11 height 7
click at [394, 161] on input "True" at bounding box center [390, 159] width 6 height 5
radio input "true"
click at [406, 216] on label "True" at bounding box center [413, 216] width 60 height 20
click at [394, 216] on input "True" at bounding box center [390, 216] width 6 height 5
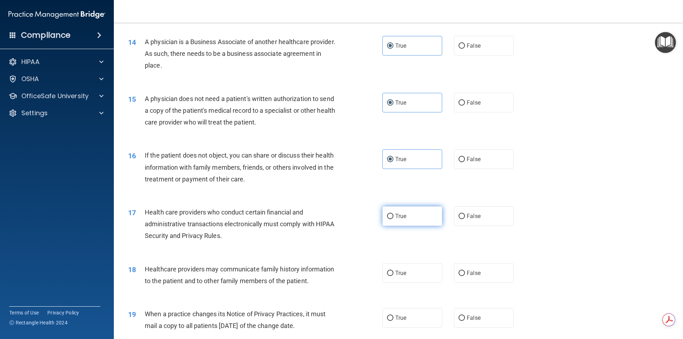
radio input "true"
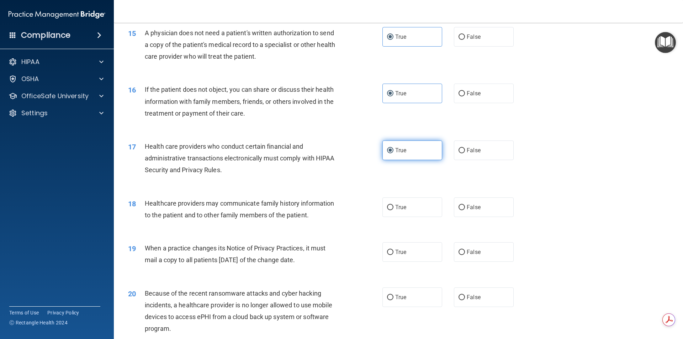
scroll to position [783, 0]
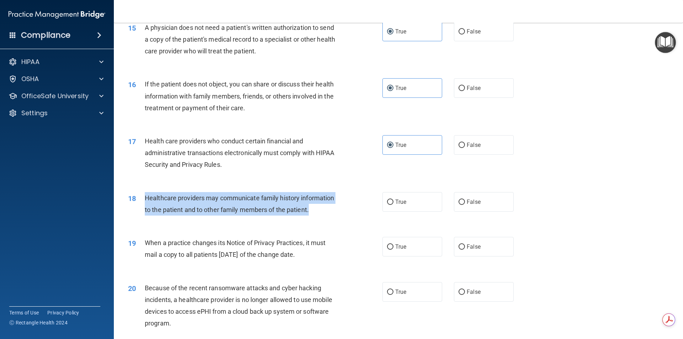
drag, startPoint x: 290, startPoint y: 214, endPoint x: 143, endPoint y: 199, distance: 147.8
click at [143, 199] on div "18 Healthcare providers may communicate family history information to the patie…" at bounding box center [255, 205] width 276 height 27
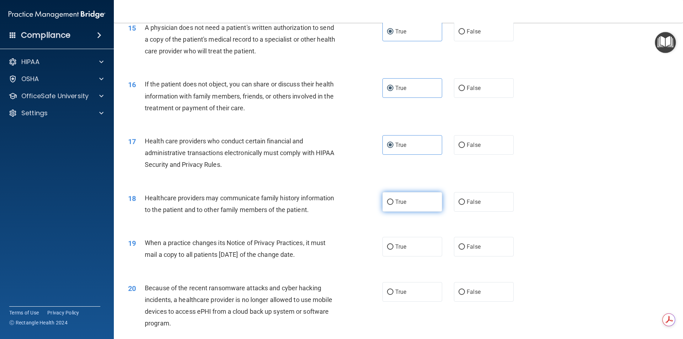
click at [422, 205] on label "True" at bounding box center [413, 202] width 60 height 20
click at [394, 205] on input "True" at bounding box center [390, 202] width 6 height 5
radio input "true"
click at [477, 246] on span "False" at bounding box center [474, 246] width 14 height 7
click at [465, 246] on input "False" at bounding box center [462, 247] width 6 height 5
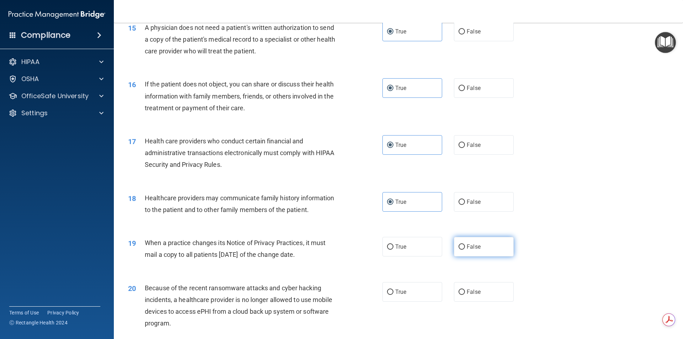
radio input "true"
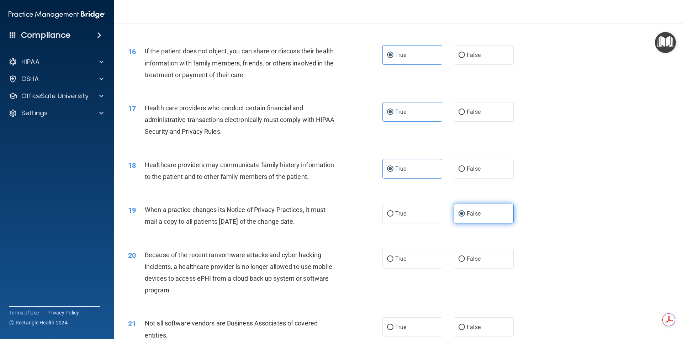
scroll to position [854, 0]
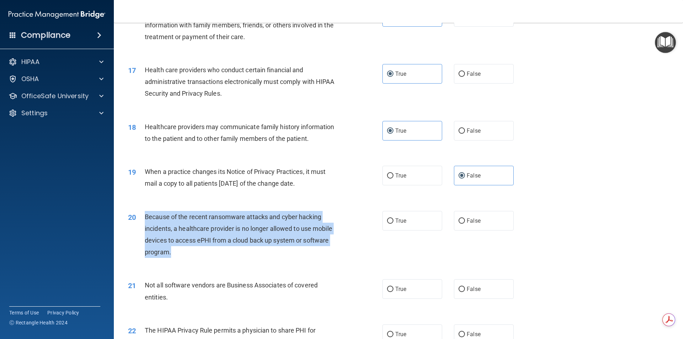
drag, startPoint x: 164, startPoint y: 253, endPoint x: 146, endPoint y: 215, distance: 42.0
click at [146, 215] on div "Because of the recent ransomware attacks and cyber hacking incidents, a healthc…" at bounding box center [244, 234] width 199 height 47
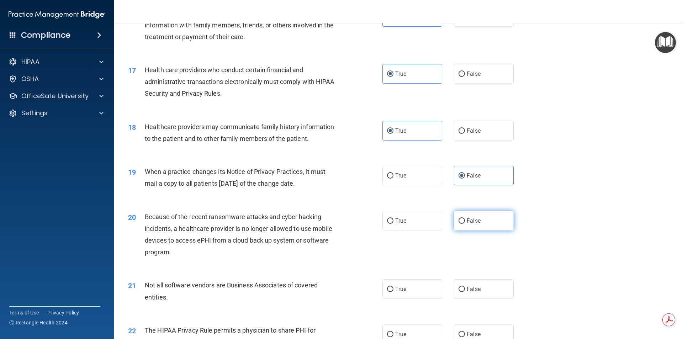
click at [481, 220] on label "False" at bounding box center [484, 221] width 60 height 20
click at [465, 220] on input "False" at bounding box center [462, 221] width 6 height 5
radio input "true"
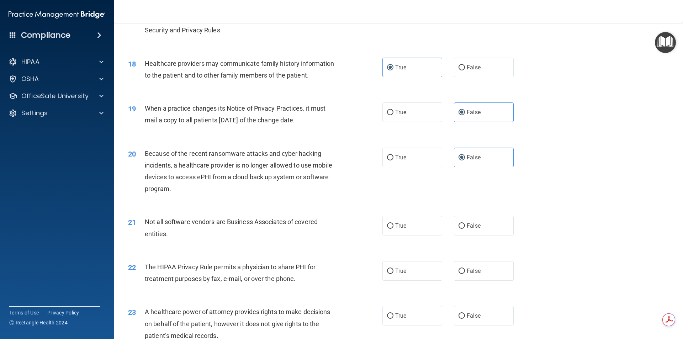
scroll to position [925, 0]
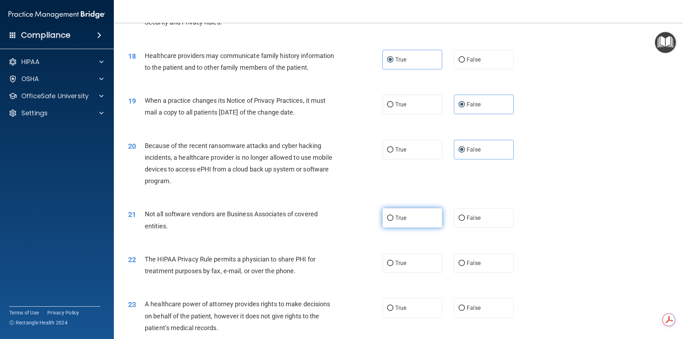
click at [423, 223] on label "True" at bounding box center [413, 218] width 60 height 20
click at [394, 221] on input "True" at bounding box center [390, 218] width 6 height 5
radio input "true"
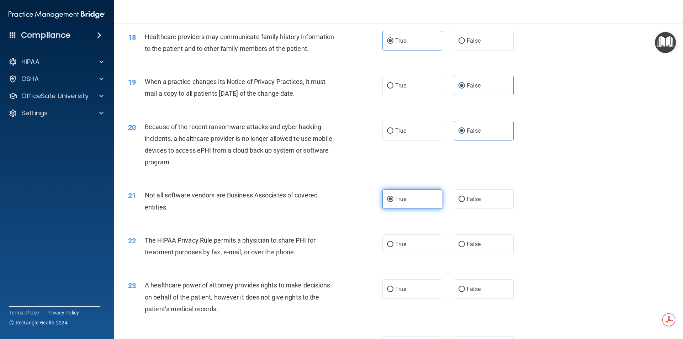
scroll to position [961, 0]
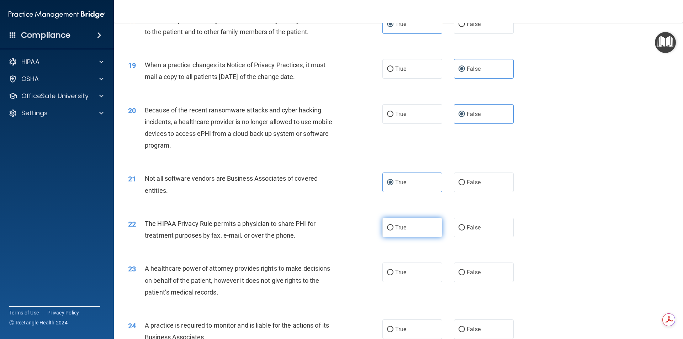
click at [422, 226] on label "True" at bounding box center [413, 228] width 60 height 20
click at [394, 226] on input "True" at bounding box center [390, 227] width 6 height 5
radio input "true"
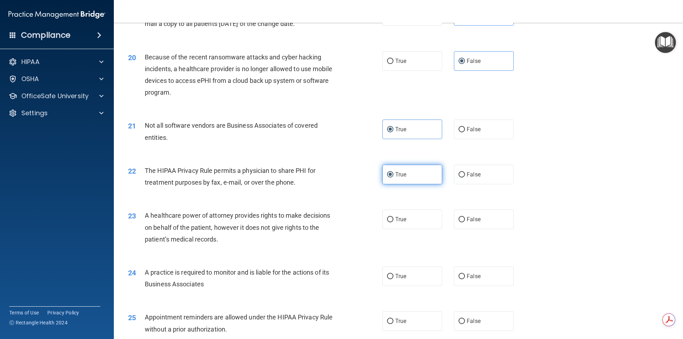
scroll to position [1032, 0]
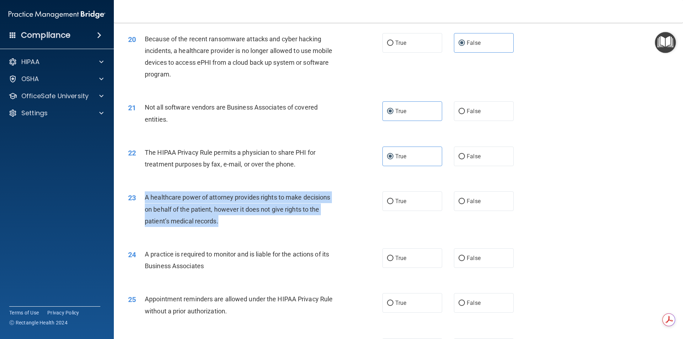
drag, startPoint x: 229, startPoint y: 220, endPoint x: 147, endPoint y: 198, distance: 84.8
click at [147, 198] on div "A healthcare power of attorney provides rights to make decisions on behalf of t…" at bounding box center [244, 209] width 199 height 36
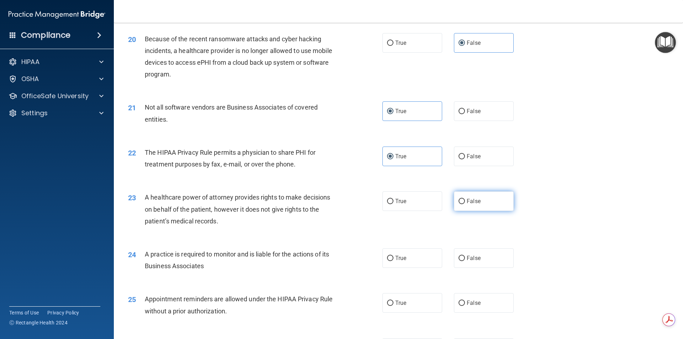
click at [470, 199] on span "False" at bounding box center [474, 201] width 14 height 7
click at [465, 199] on input "False" at bounding box center [462, 201] width 6 height 5
radio input "true"
click at [423, 262] on label "True" at bounding box center [413, 258] width 60 height 20
click at [394, 261] on input "True" at bounding box center [390, 258] width 6 height 5
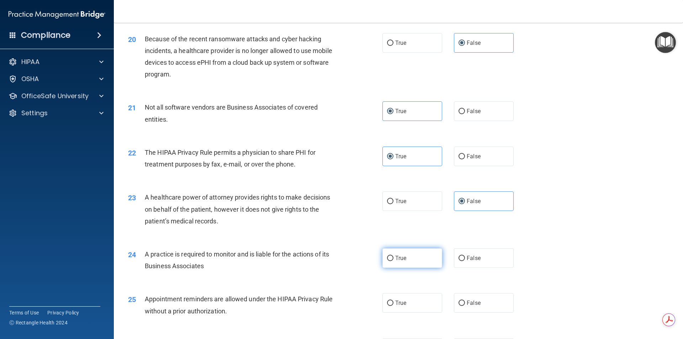
radio input "true"
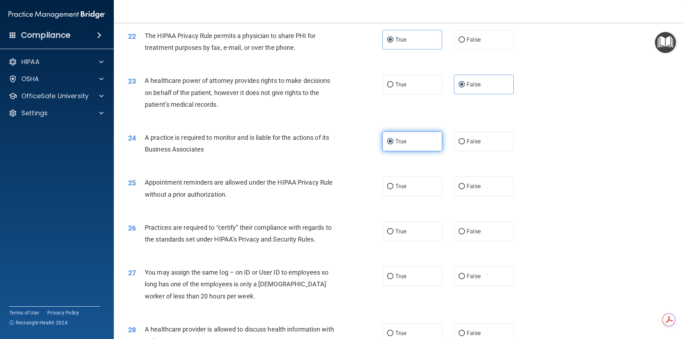
scroll to position [1175, 0]
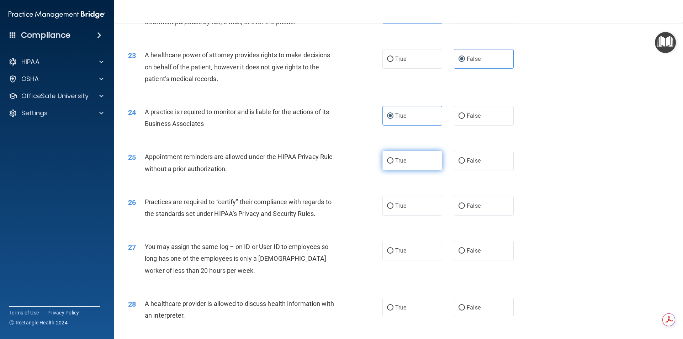
click at [405, 162] on label "True" at bounding box center [413, 161] width 60 height 20
click at [394, 162] on input "True" at bounding box center [390, 160] width 6 height 5
radio input "true"
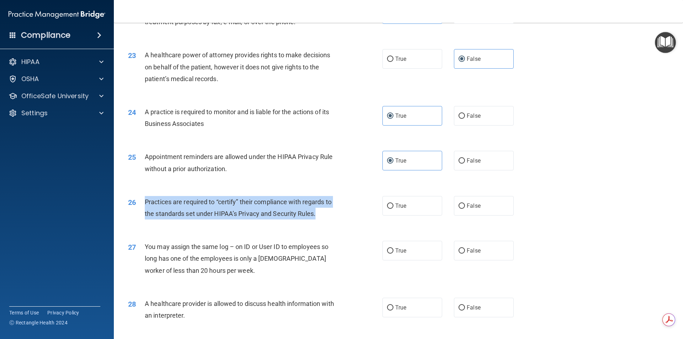
drag, startPoint x: 322, startPoint y: 215, endPoint x: 143, endPoint y: 202, distance: 179.1
click at [143, 202] on div "26 Practices are required to “certify” their compliance with regards to the sta…" at bounding box center [255, 209] width 276 height 27
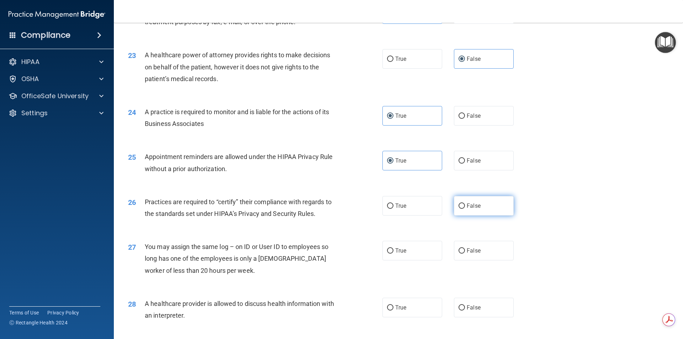
click at [481, 209] on label "False" at bounding box center [484, 206] width 60 height 20
click at [465, 209] on input "False" at bounding box center [462, 206] width 6 height 5
radio input "true"
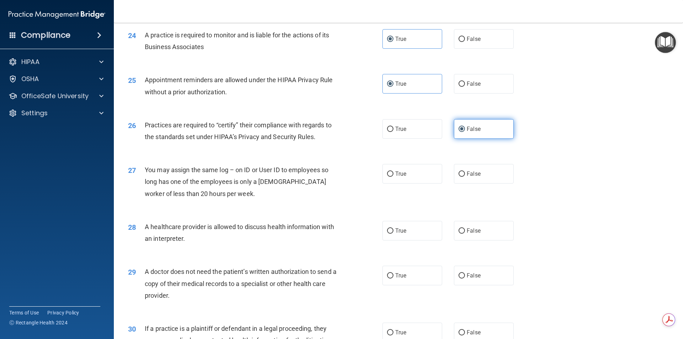
scroll to position [1281, 0]
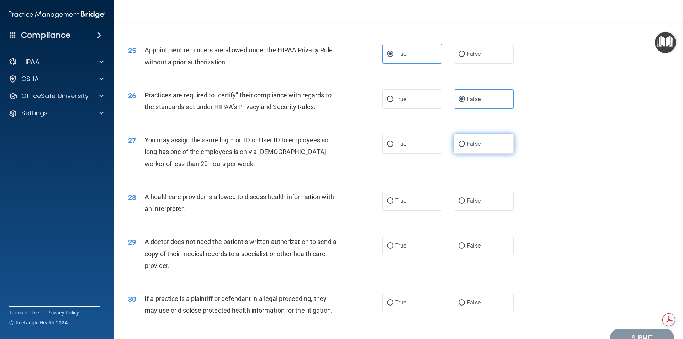
click at [484, 140] on label "False" at bounding box center [484, 144] width 60 height 20
click at [465, 142] on input "False" at bounding box center [462, 144] width 6 height 5
radio input "true"
click at [404, 209] on label "True" at bounding box center [413, 201] width 60 height 20
click at [404, 244] on span "True" at bounding box center [400, 245] width 11 height 7
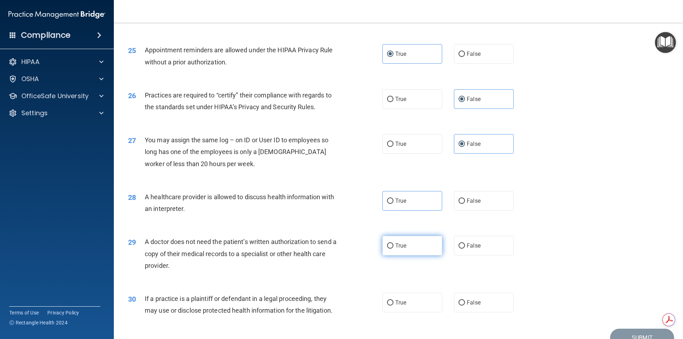
click at [394, 244] on input "True" at bounding box center [390, 245] width 6 height 5
radio input "true"
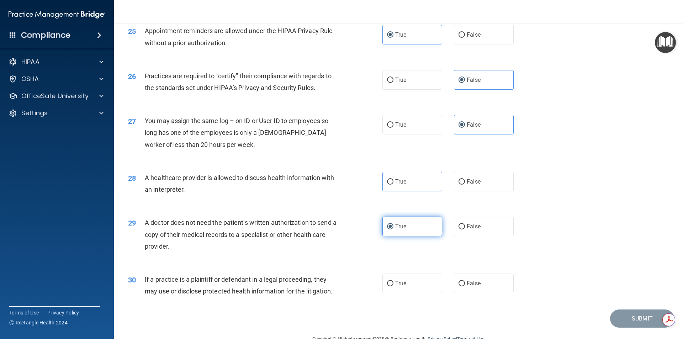
scroll to position [1318, 0]
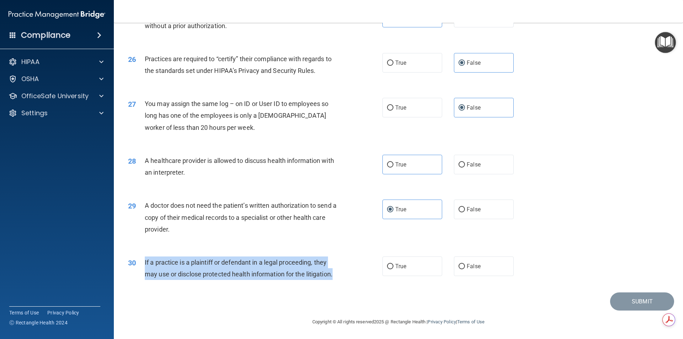
drag, startPoint x: 340, startPoint y: 276, endPoint x: 131, endPoint y: 253, distance: 209.5
click at [135, 261] on div "30 If a practice is a plaintiff or defendant in a legal proceeding, they may us…" at bounding box center [255, 270] width 276 height 27
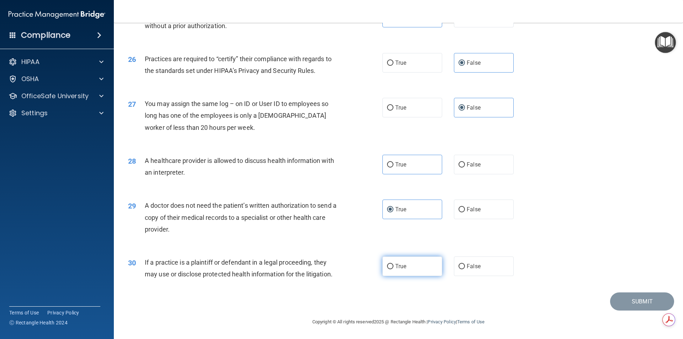
click at [427, 266] on label "True" at bounding box center [413, 267] width 60 height 20
click at [394, 266] on input "True" at bounding box center [390, 266] width 6 height 5
radio input "true"
click at [409, 265] on label "True" at bounding box center [413, 267] width 60 height 20
click at [394, 265] on input "True" at bounding box center [390, 266] width 6 height 5
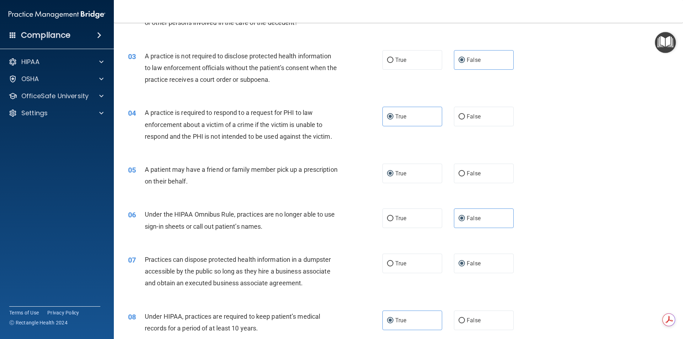
scroll to position [107, 0]
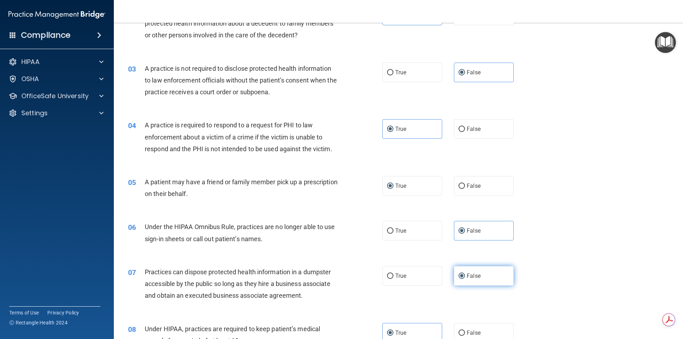
click at [483, 274] on label "False" at bounding box center [484, 276] width 60 height 20
click at [465, 274] on input "False" at bounding box center [462, 276] width 6 height 5
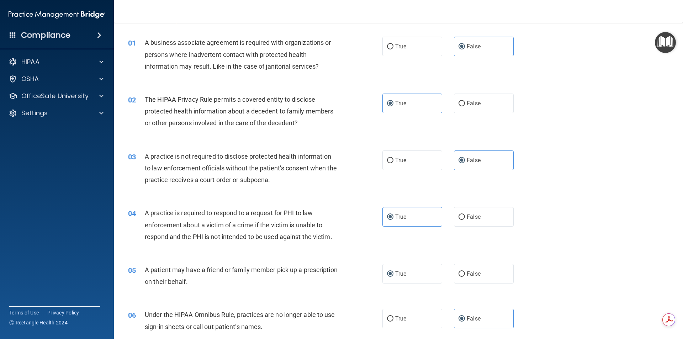
scroll to position [36, 0]
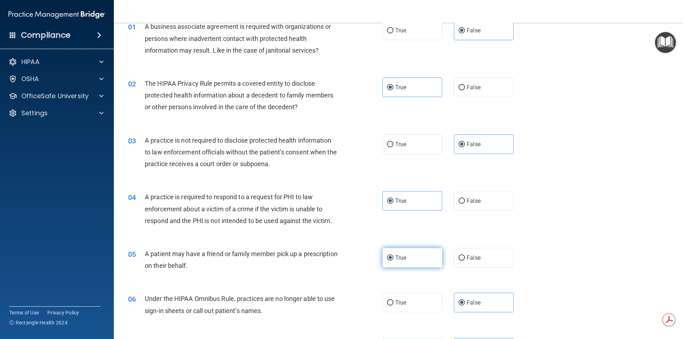
click at [413, 255] on label "True" at bounding box center [413, 258] width 60 height 20
click at [394, 256] on input "True" at bounding box center [390, 258] width 6 height 5
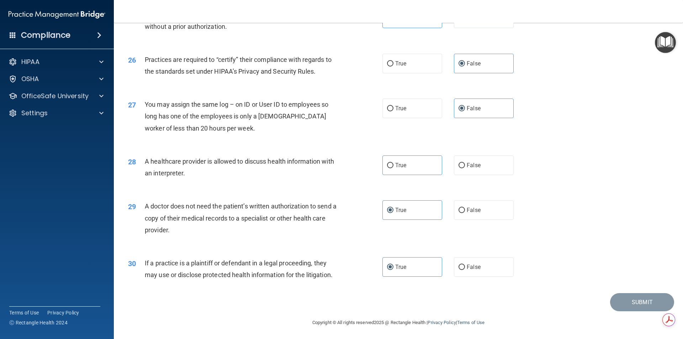
scroll to position [1318, 0]
click at [426, 166] on label "True" at bounding box center [413, 165] width 60 height 20
click at [394, 166] on input "True" at bounding box center [390, 164] width 6 height 5
radio input "true"
click at [649, 299] on button "Submit" at bounding box center [642, 302] width 64 height 18
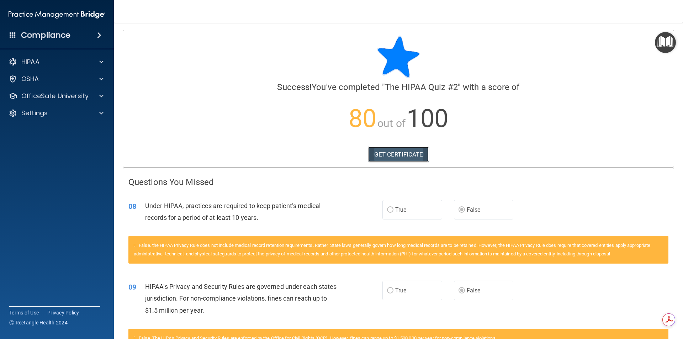
click at [374, 156] on link "GET CERTIFICATE" at bounding box center [398, 155] width 61 height 16
click at [61, 92] on p "OfficeSafe University" at bounding box center [54, 96] width 67 height 9
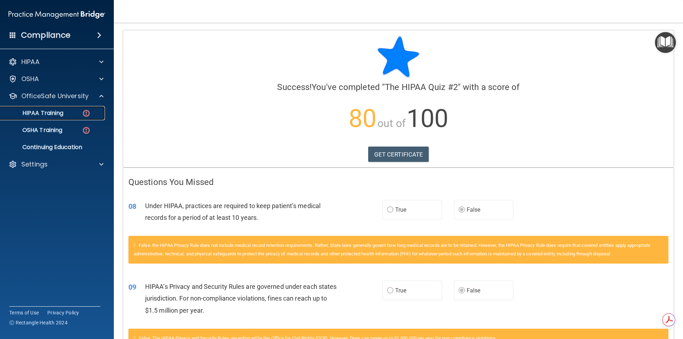
click at [58, 113] on p "HIPAA Training" at bounding box center [34, 113] width 59 height 7
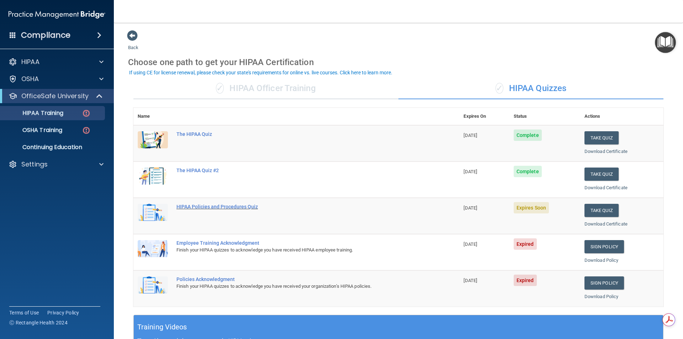
click at [203, 207] on div "HIPAA Policies and Procedures Quiz" at bounding box center [300, 207] width 247 height 6
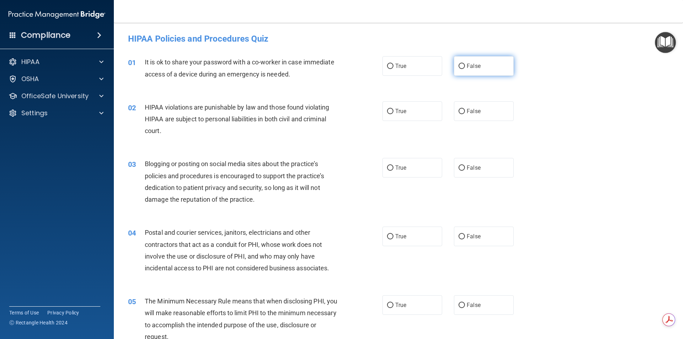
click at [472, 65] on span "False" at bounding box center [474, 66] width 14 height 7
click at [465, 65] on input "False" at bounding box center [462, 66] width 6 height 5
radio input "true"
click at [410, 114] on label "True" at bounding box center [413, 111] width 60 height 20
click at [394, 114] on input "True" at bounding box center [390, 111] width 6 height 5
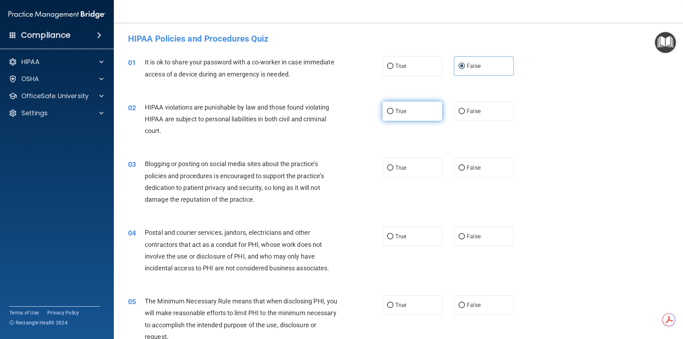
radio input "true"
click at [53, 117] on div "Settings" at bounding box center [57, 113] width 114 height 14
click at [72, 117] on div "Settings" at bounding box center [57, 113] width 114 height 14
click at [100, 113] on span at bounding box center [101, 113] width 4 height 9
click at [30, 145] on p "Sign Out" at bounding box center [53, 147] width 97 height 7
